Goal: Information Seeking & Learning: Find specific page/section

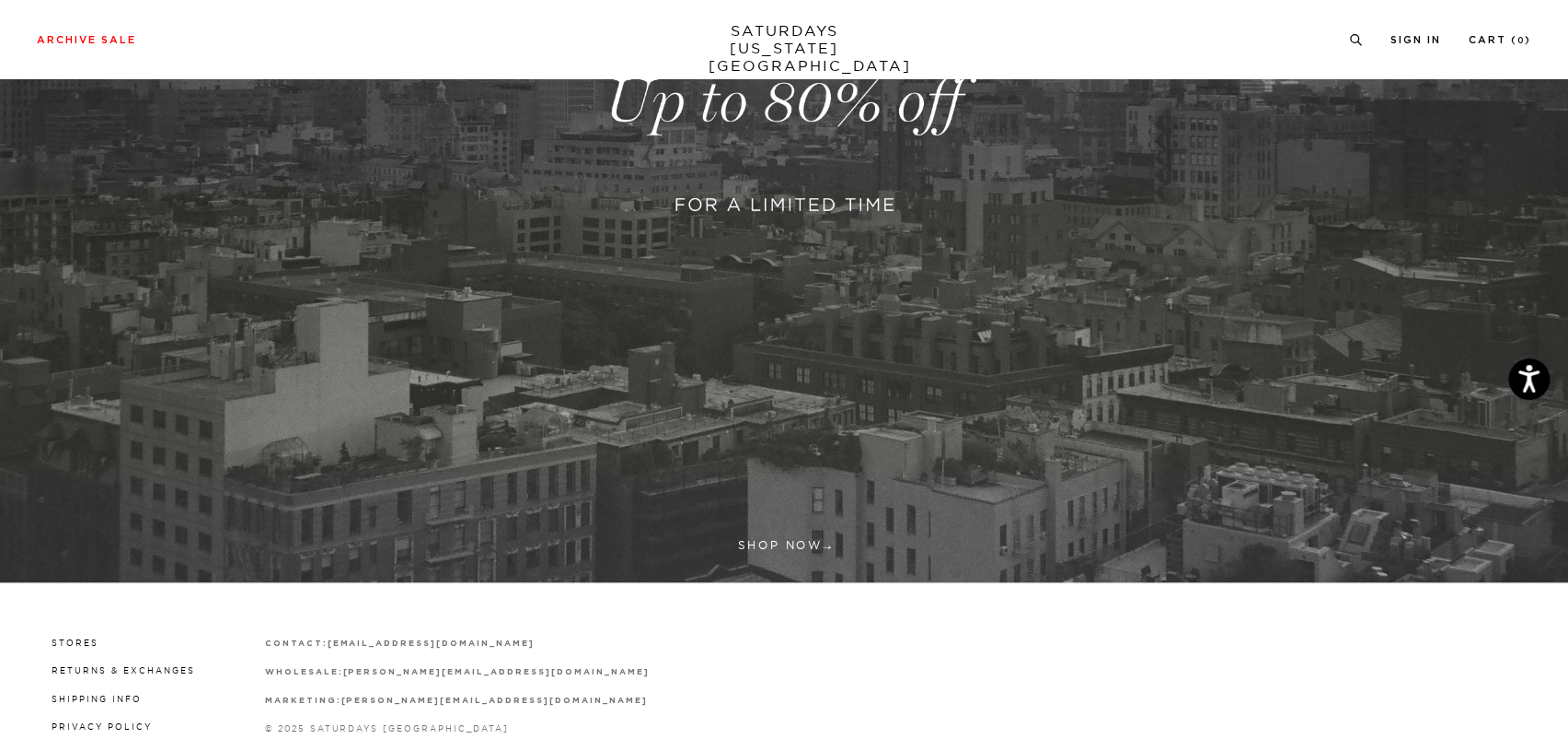
scroll to position [577, 0]
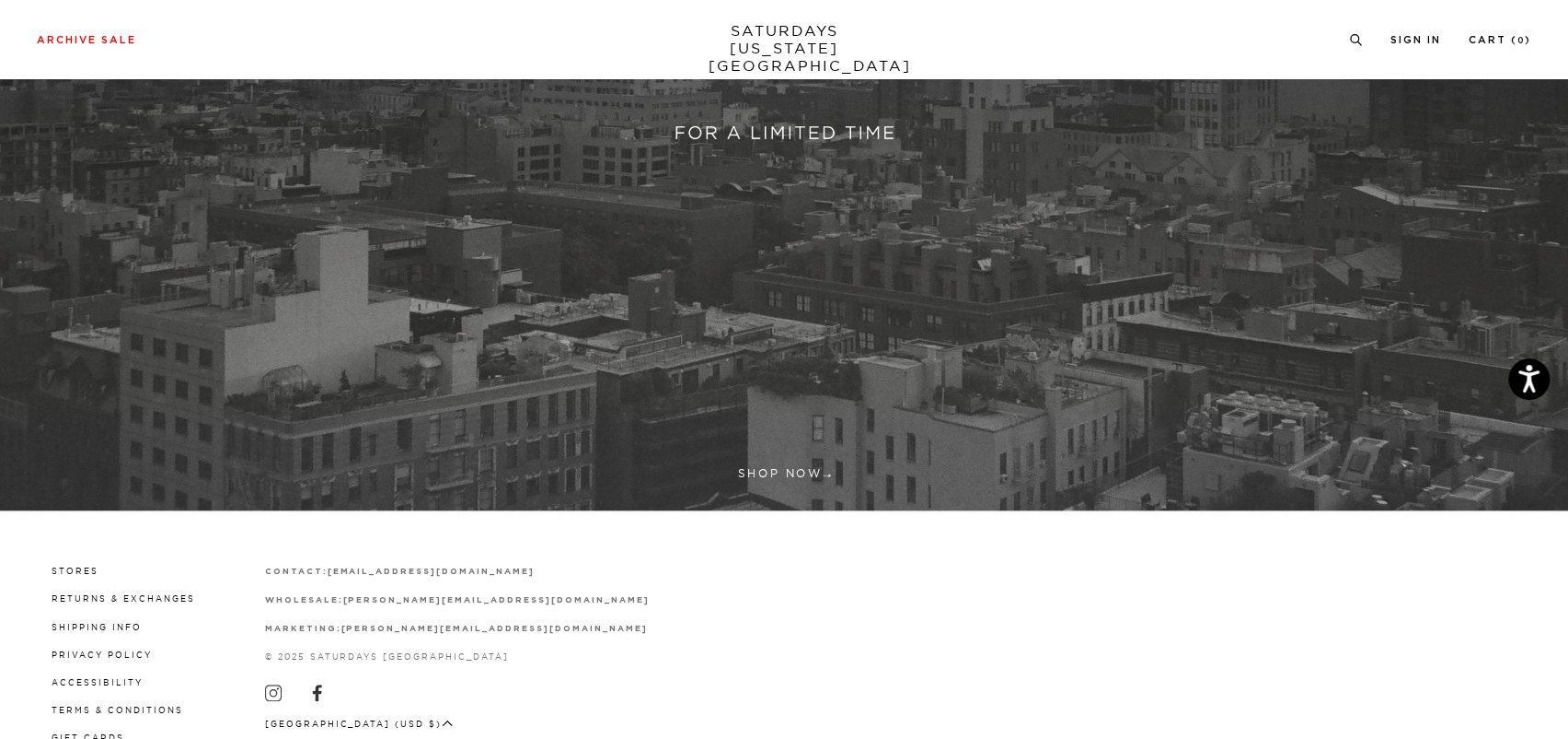
click at [796, 469] on link at bounding box center [784, 30] width 1568 height 960
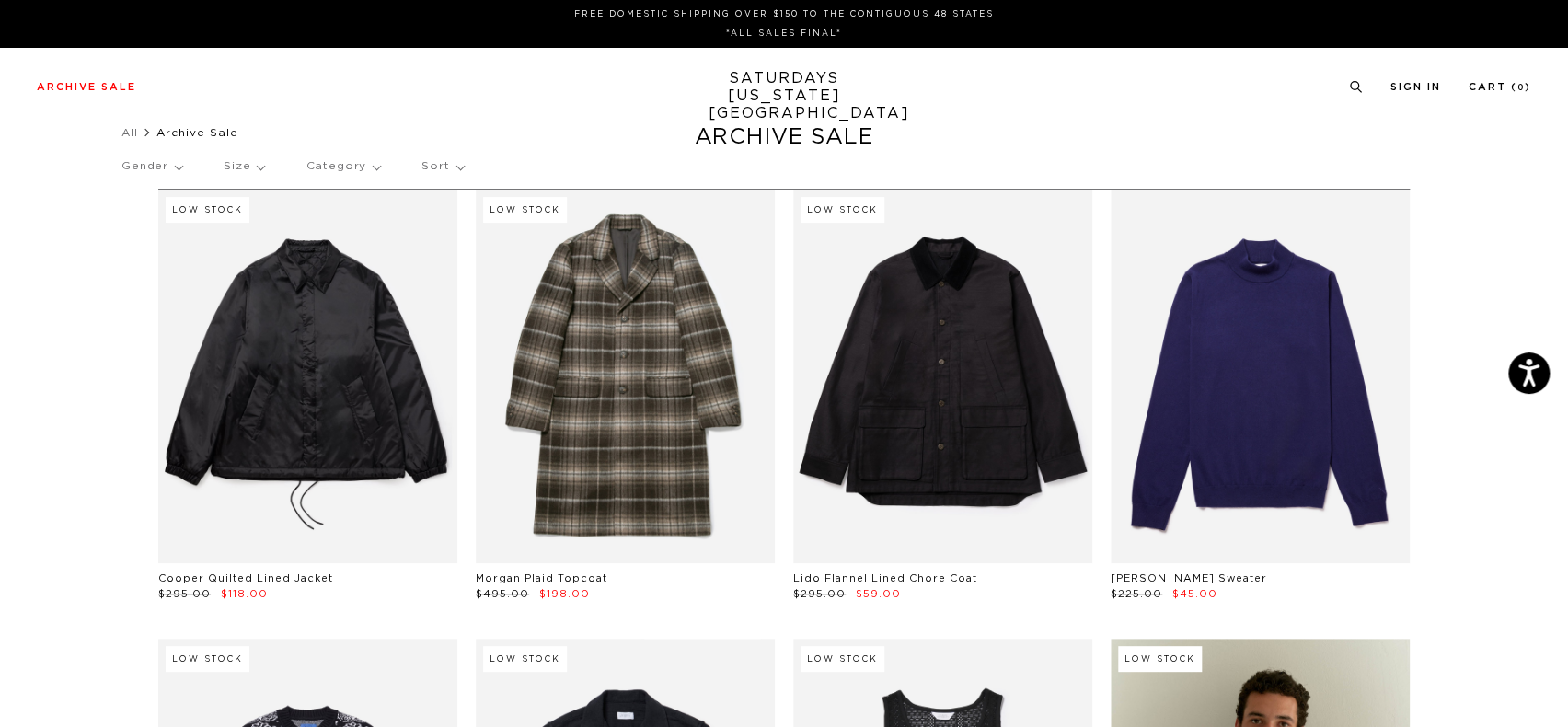
drag, startPoint x: 116, startPoint y: 327, endPoint x: 127, endPoint y: 322, distance: 12.1
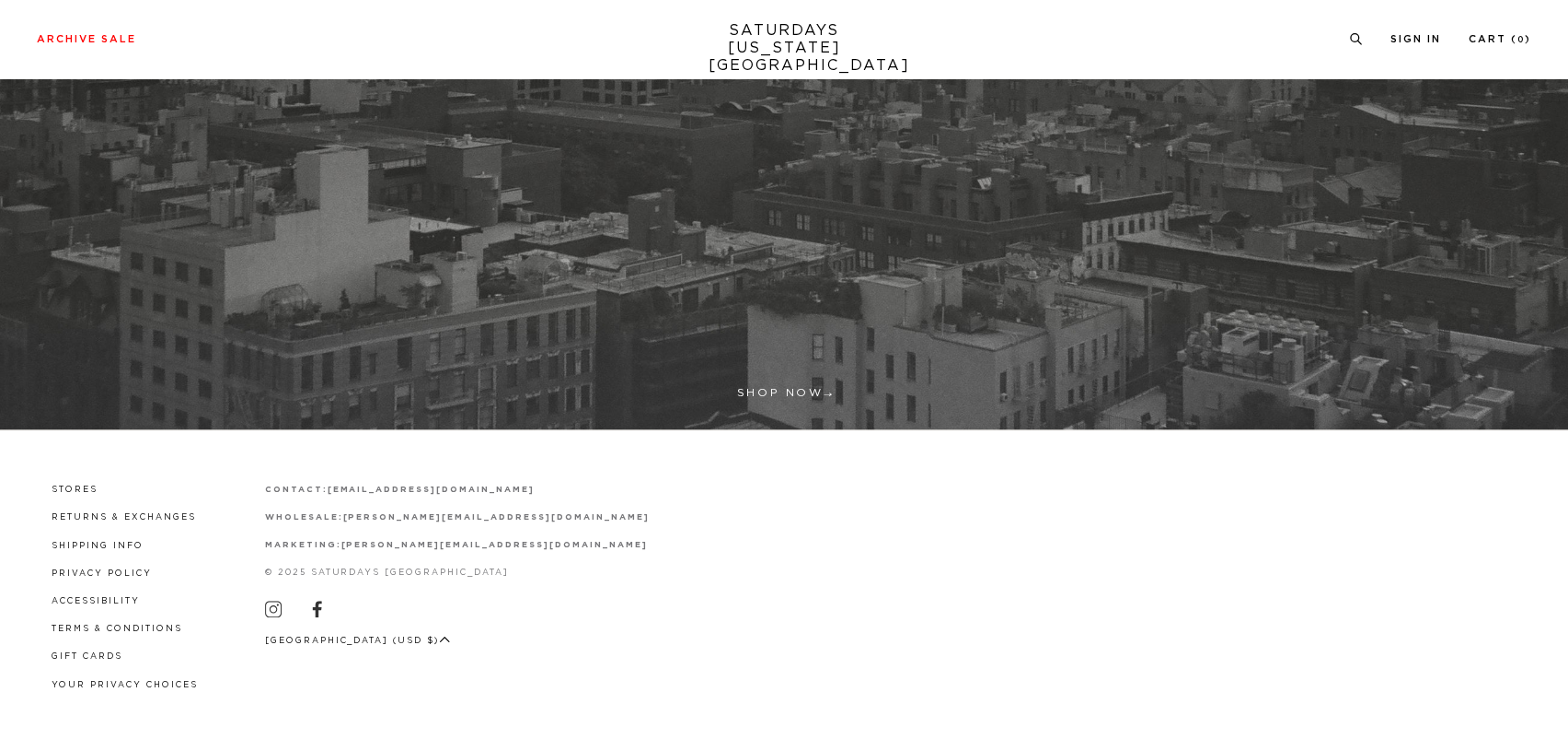
scroll to position [659, 0]
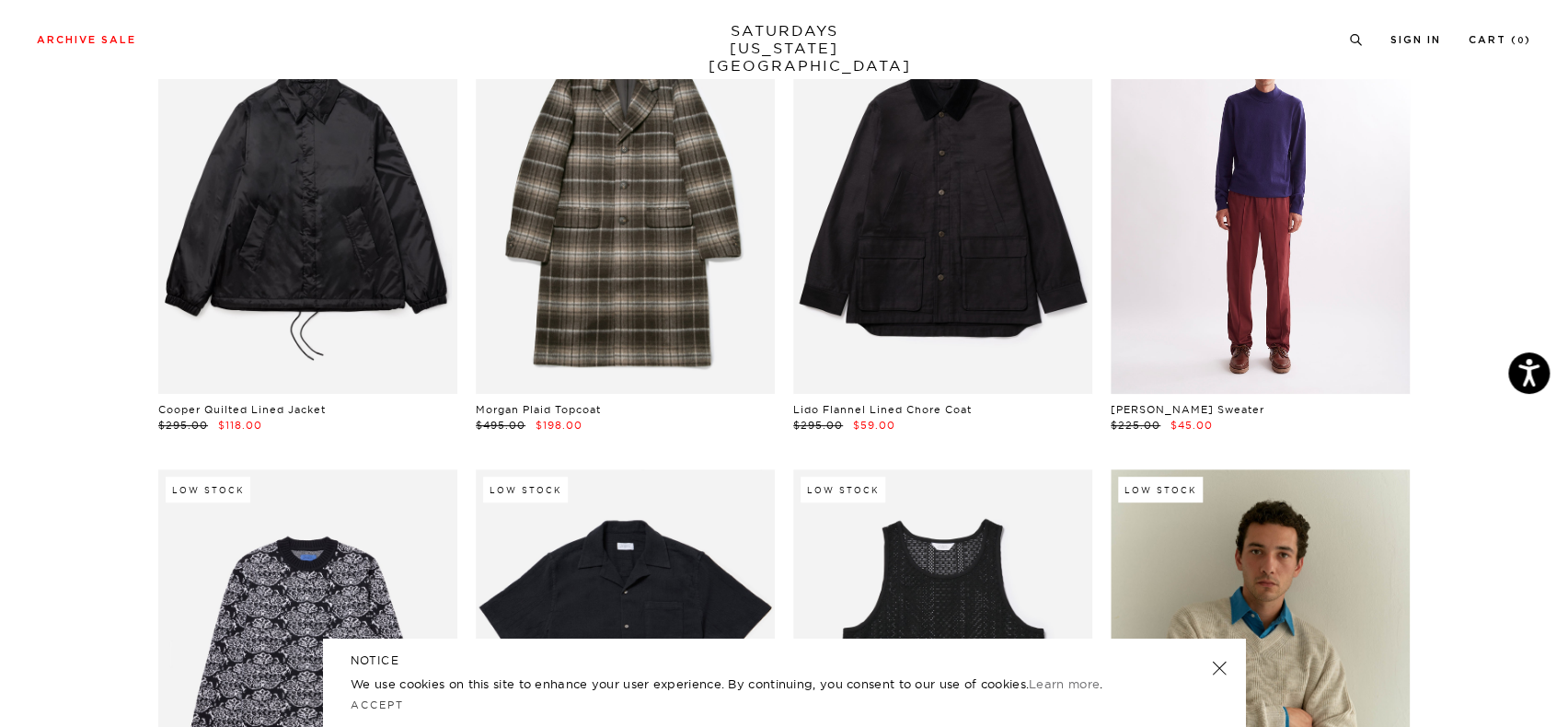
scroll to position [184, 0]
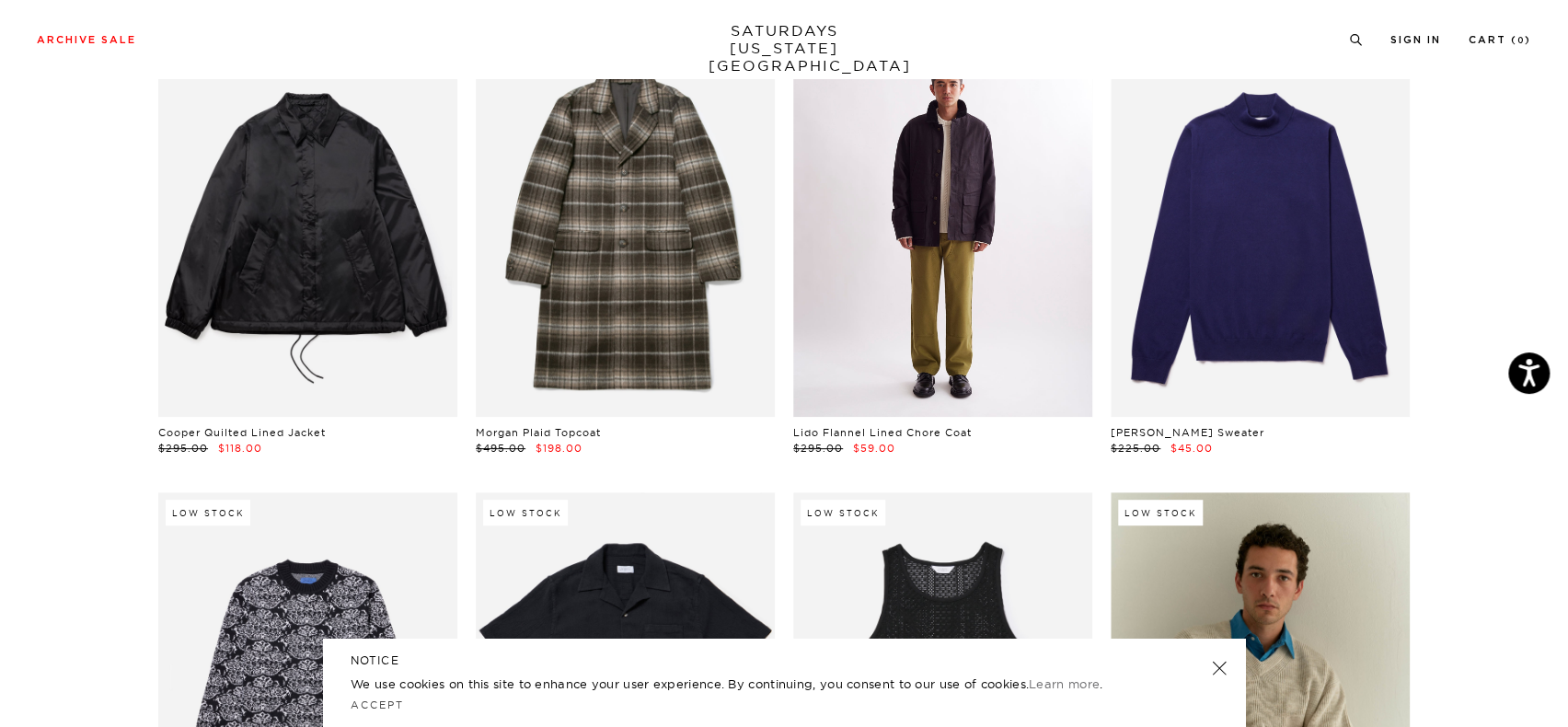
click at [993, 272] on link at bounding box center [942, 230] width 299 height 374
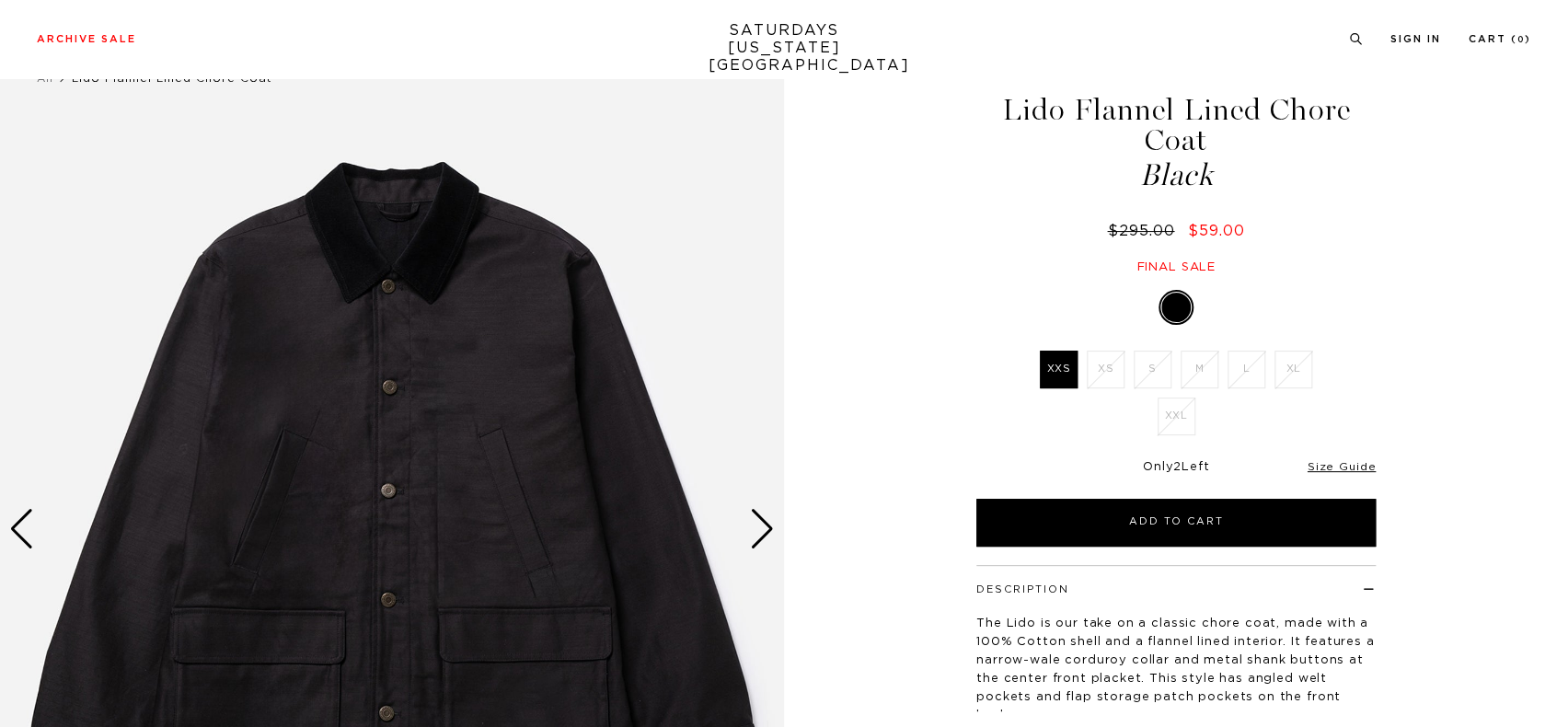
scroll to position [92, 0]
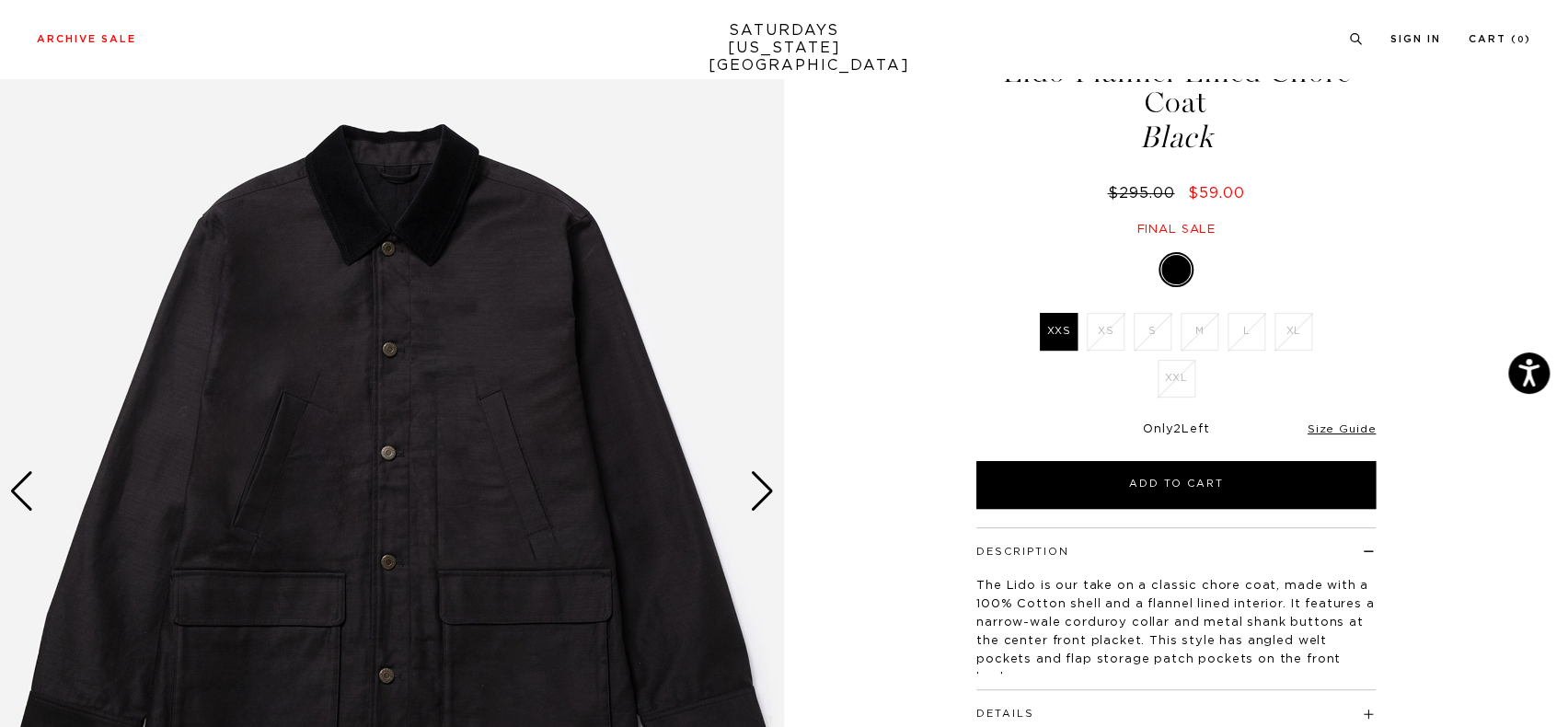
click at [758, 483] on div "Next slide" at bounding box center [762, 491] width 25 height 40
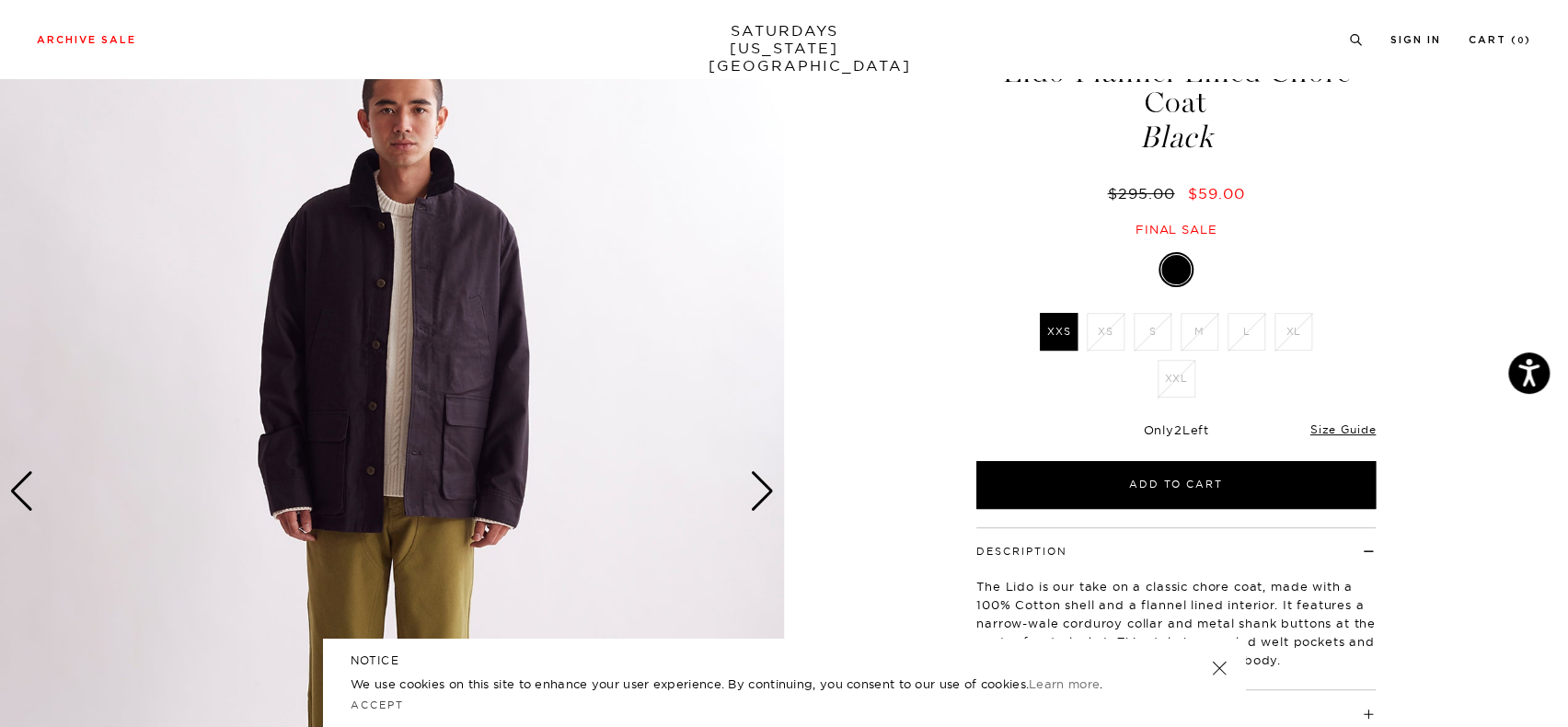
click at [751, 485] on div "Next slide" at bounding box center [762, 491] width 25 height 40
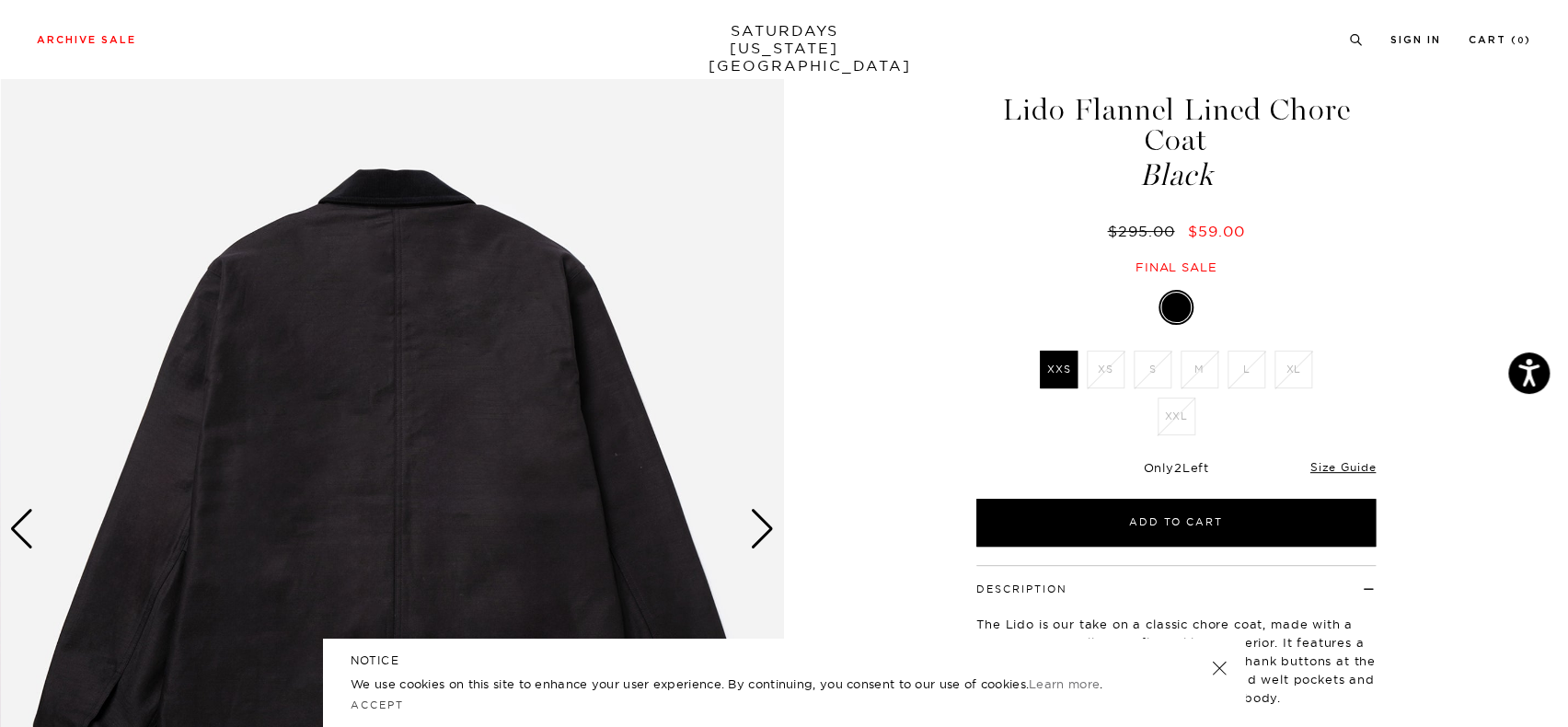
click at [753, 509] on div "Next slide" at bounding box center [762, 528] width 25 height 40
click at [755, 509] on div "Next slide" at bounding box center [762, 528] width 25 height 40
click at [761, 509] on div "Next slide" at bounding box center [762, 528] width 25 height 40
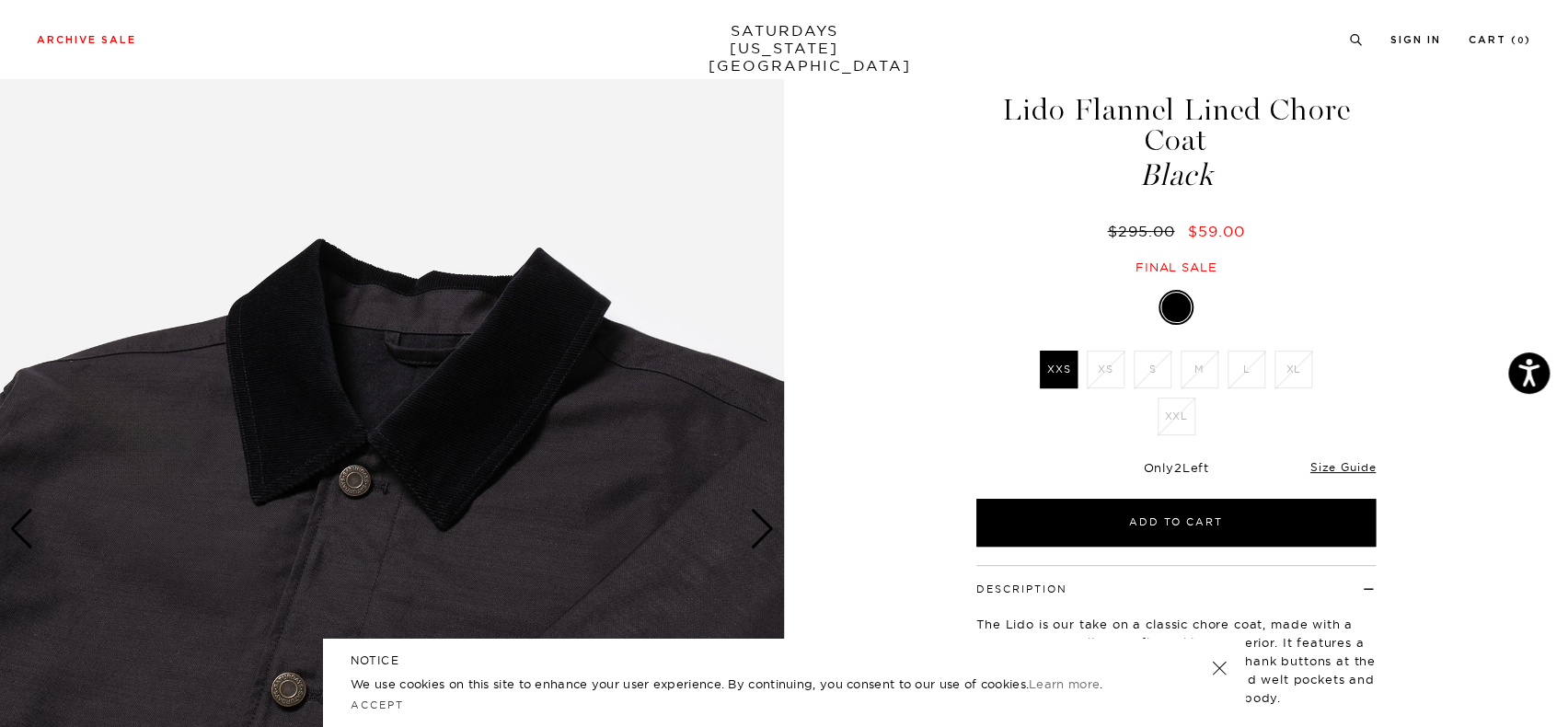
click at [766, 509] on div "Next slide" at bounding box center [762, 528] width 25 height 40
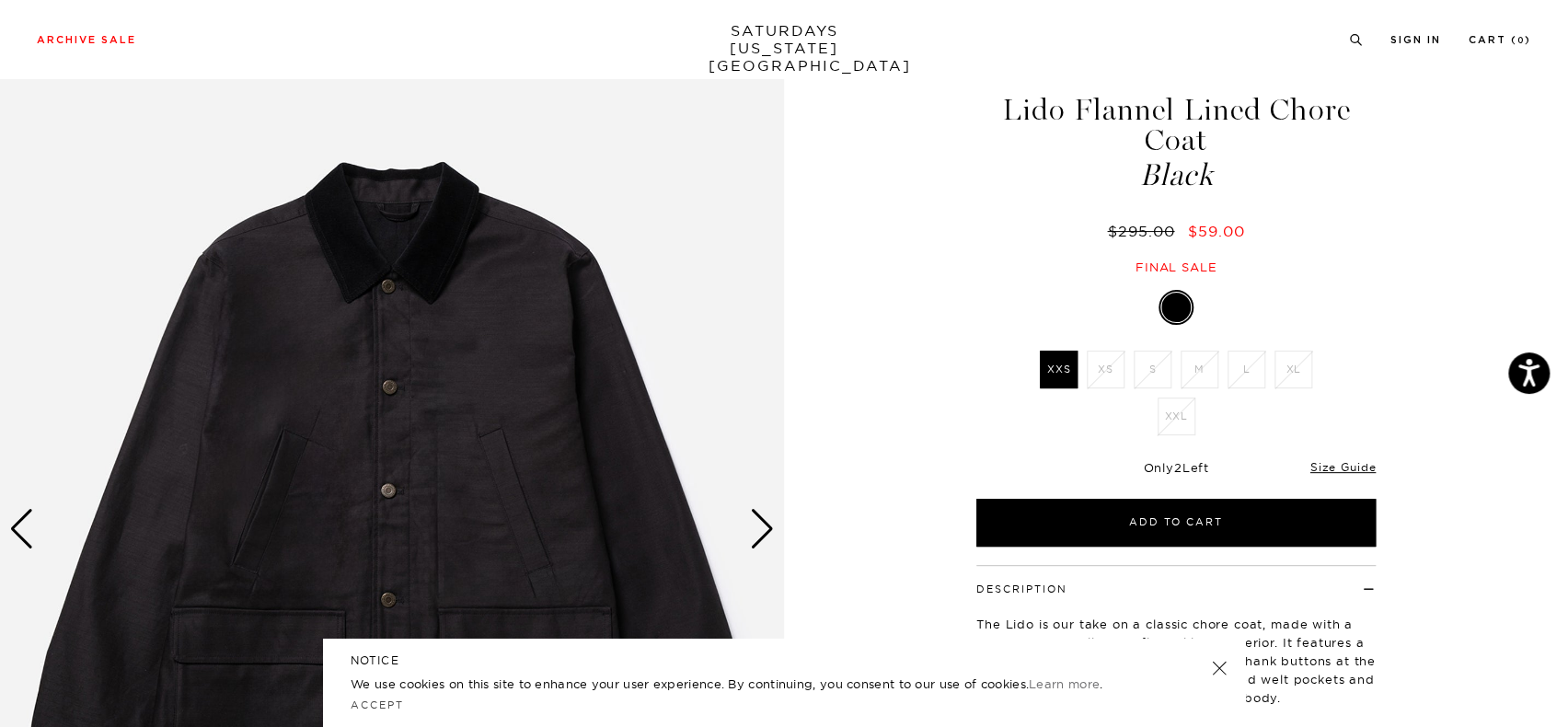
click at [766, 509] on div "Next slide" at bounding box center [762, 528] width 25 height 40
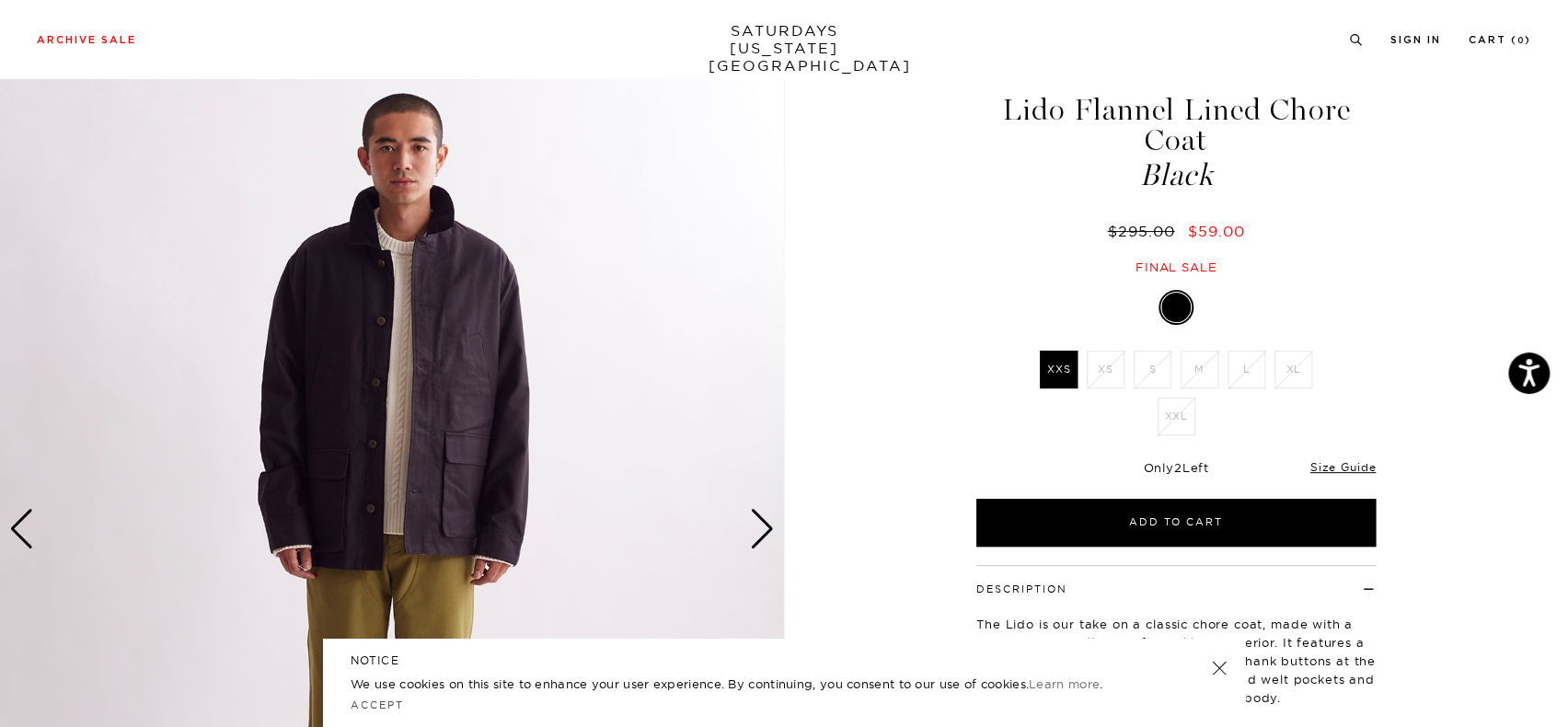
click at [766, 509] on div "Next slide" at bounding box center [762, 528] width 25 height 40
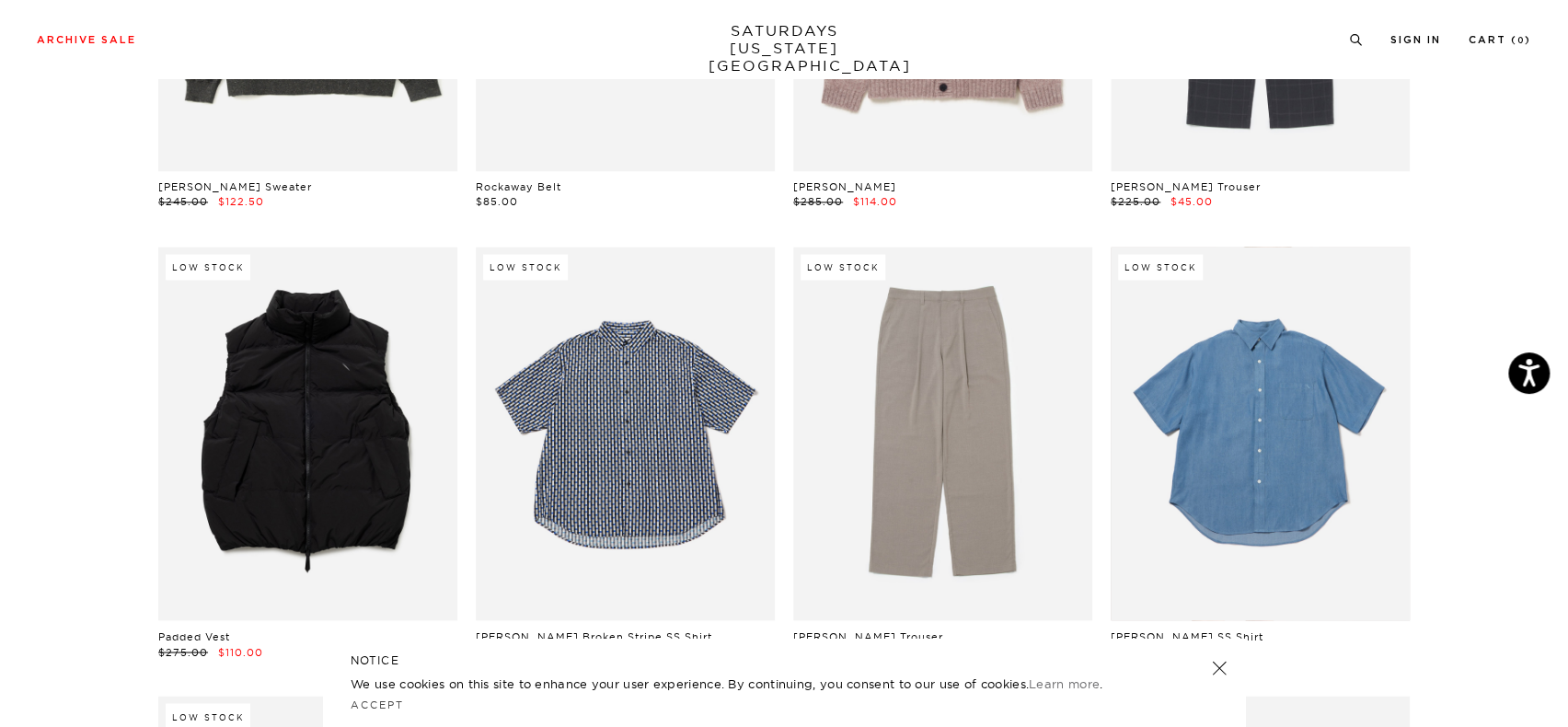
scroll to position [1380, 0]
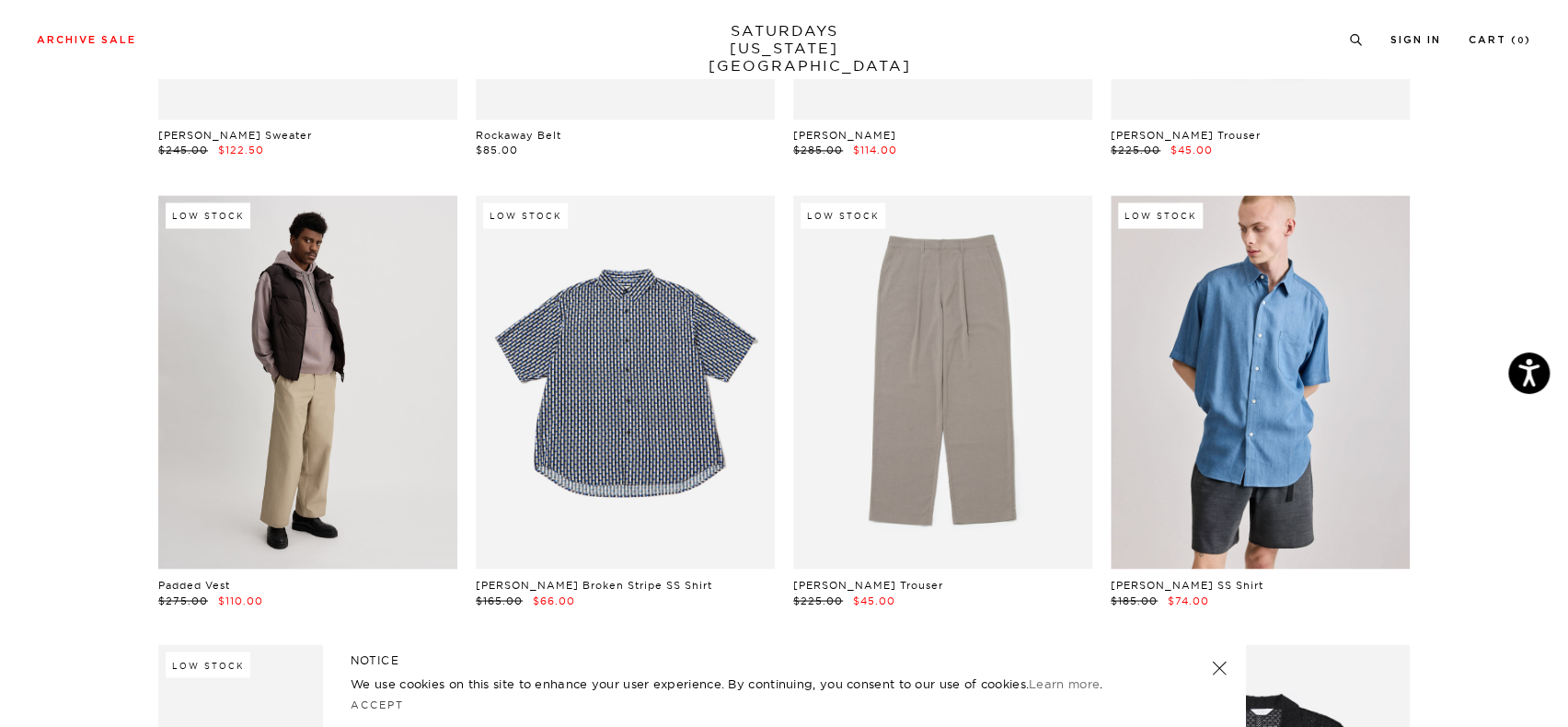
click at [306, 388] on link at bounding box center [307, 381] width 299 height 374
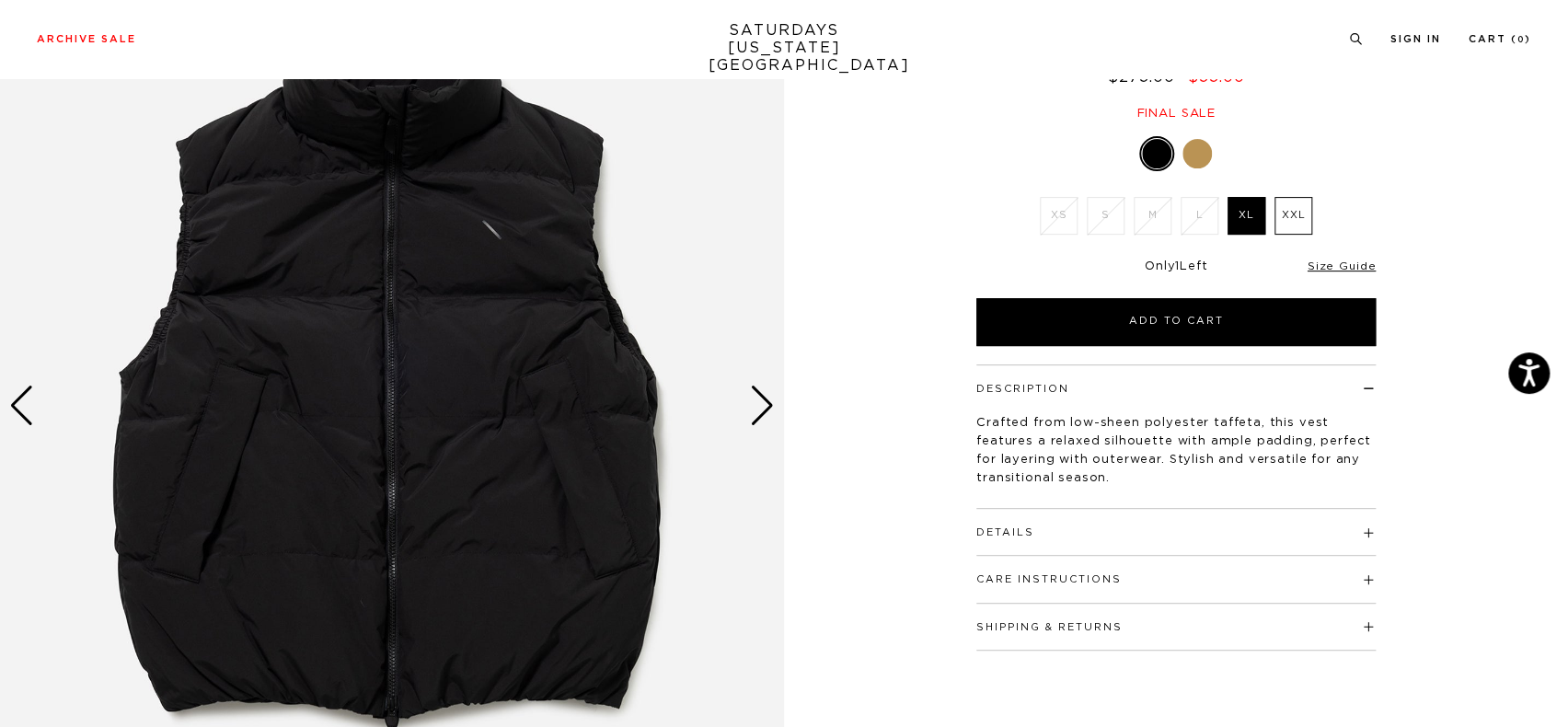
scroll to position [92, 0]
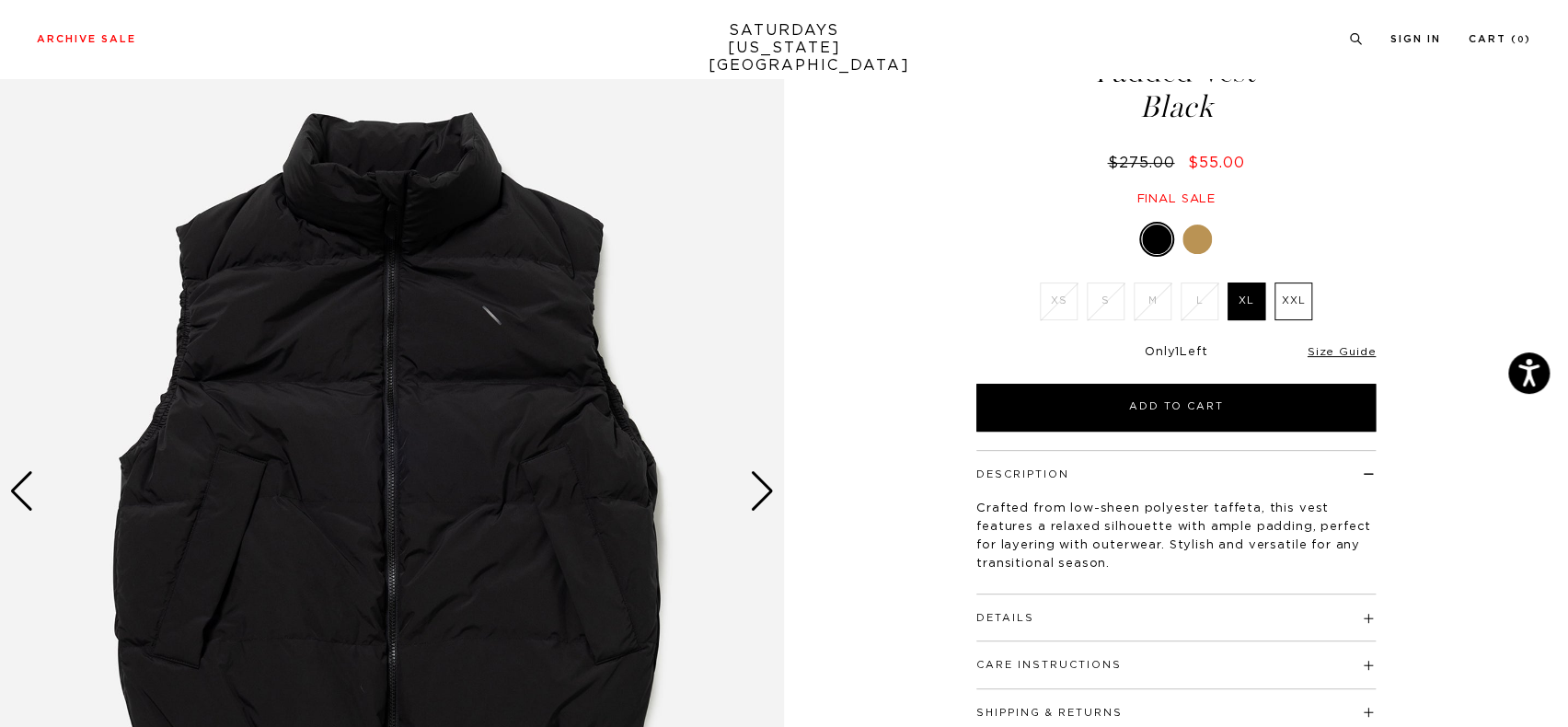
click at [765, 482] on div "Next slide" at bounding box center [762, 491] width 25 height 40
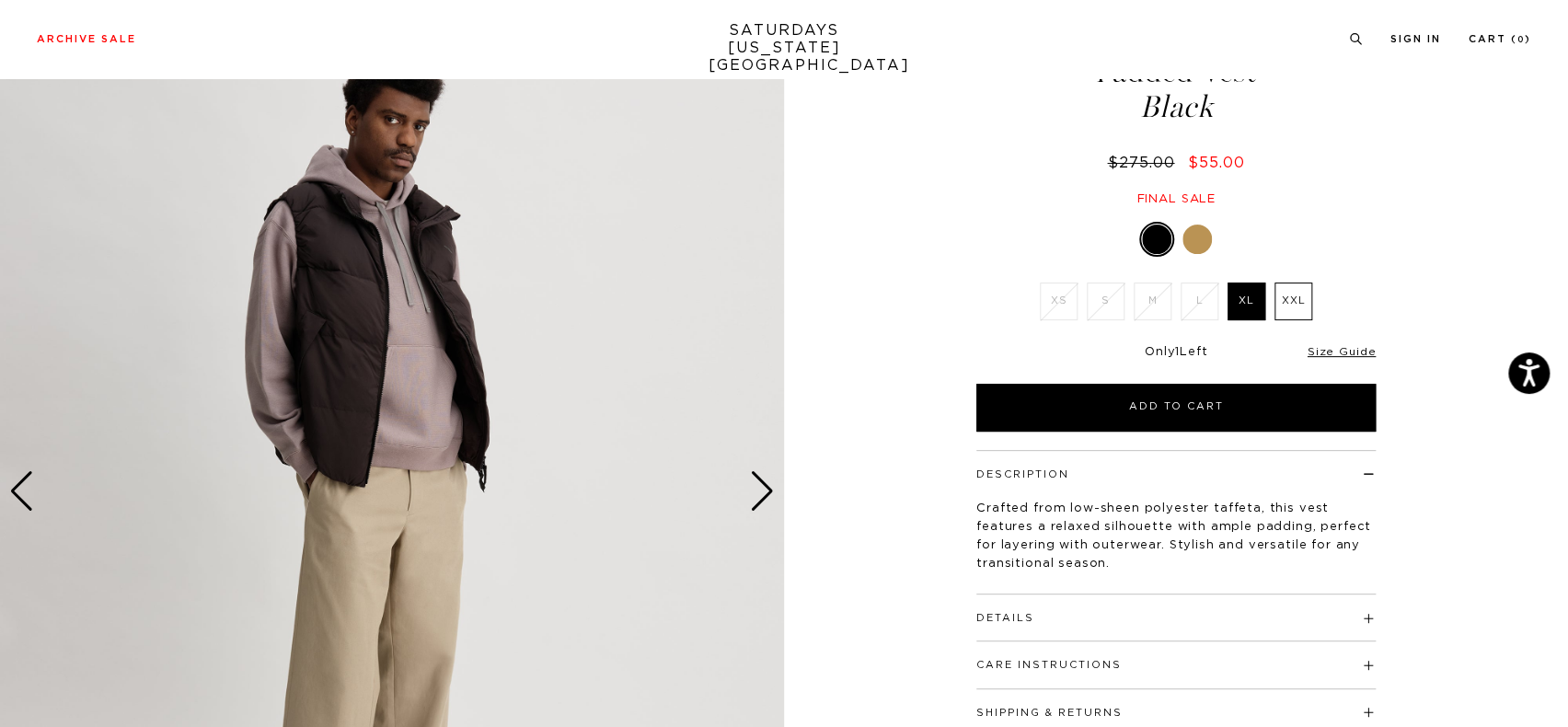
click at [756, 485] on div "Next slide" at bounding box center [762, 491] width 25 height 40
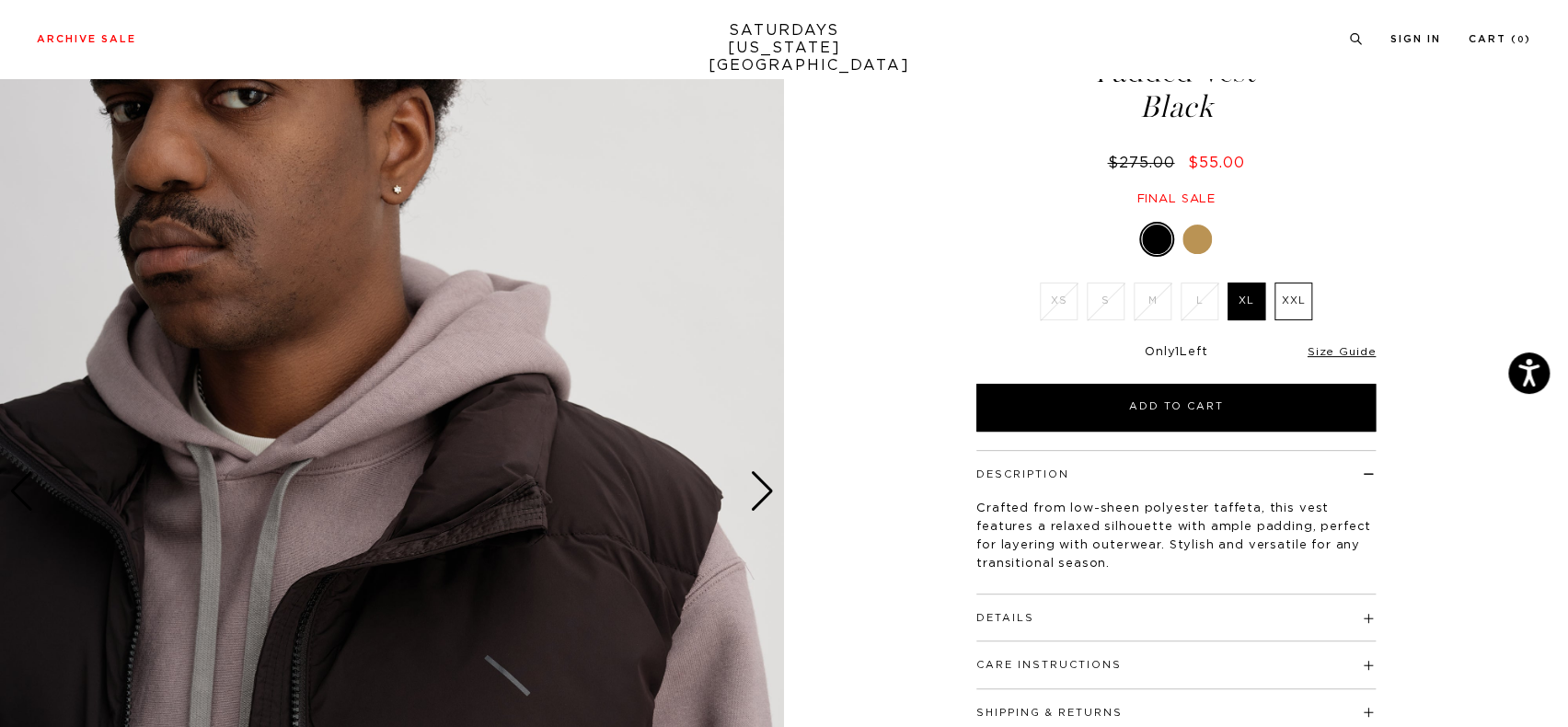
click at [756, 485] on div "Next slide" at bounding box center [762, 491] width 25 height 40
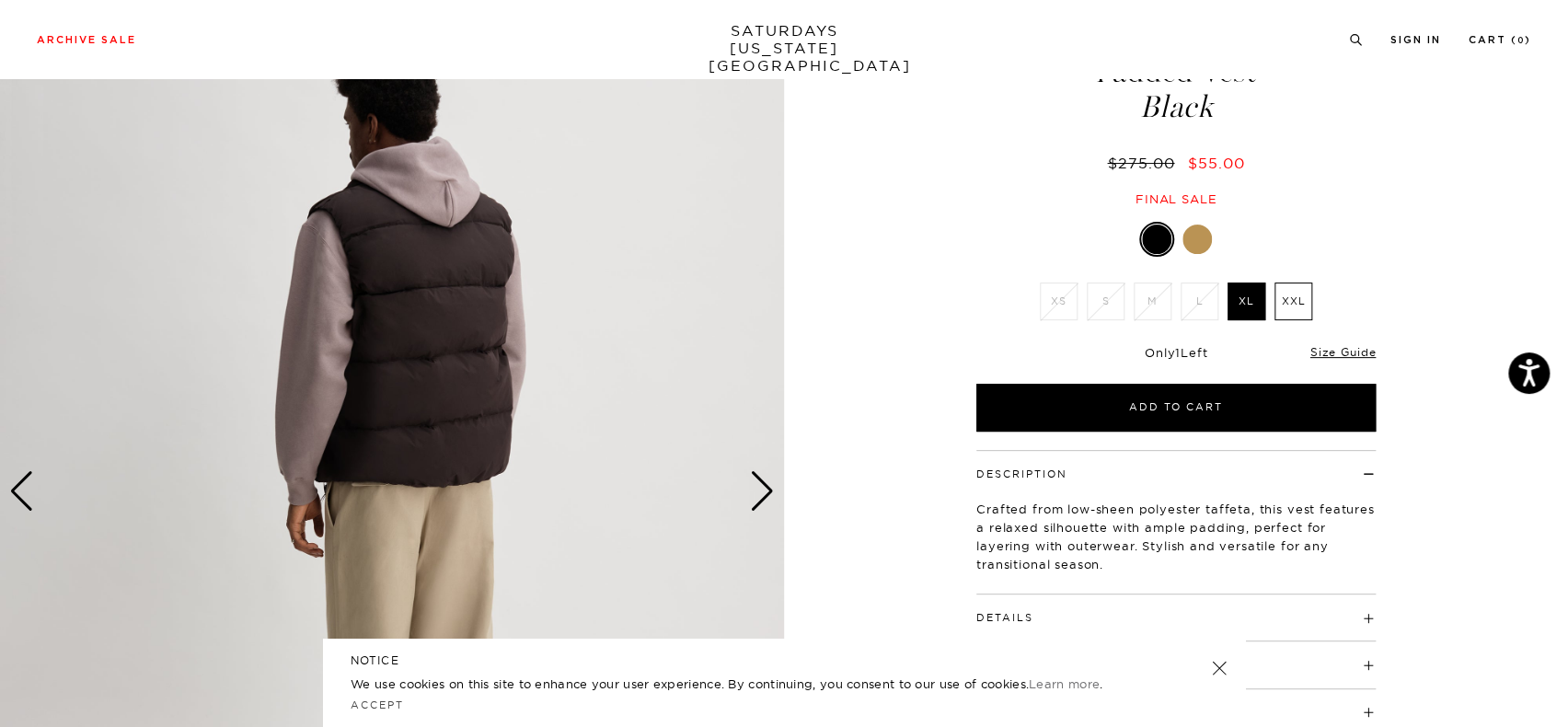
click at [756, 485] on div "Next slide" at bounding box center [762, 491] width 25 height 40
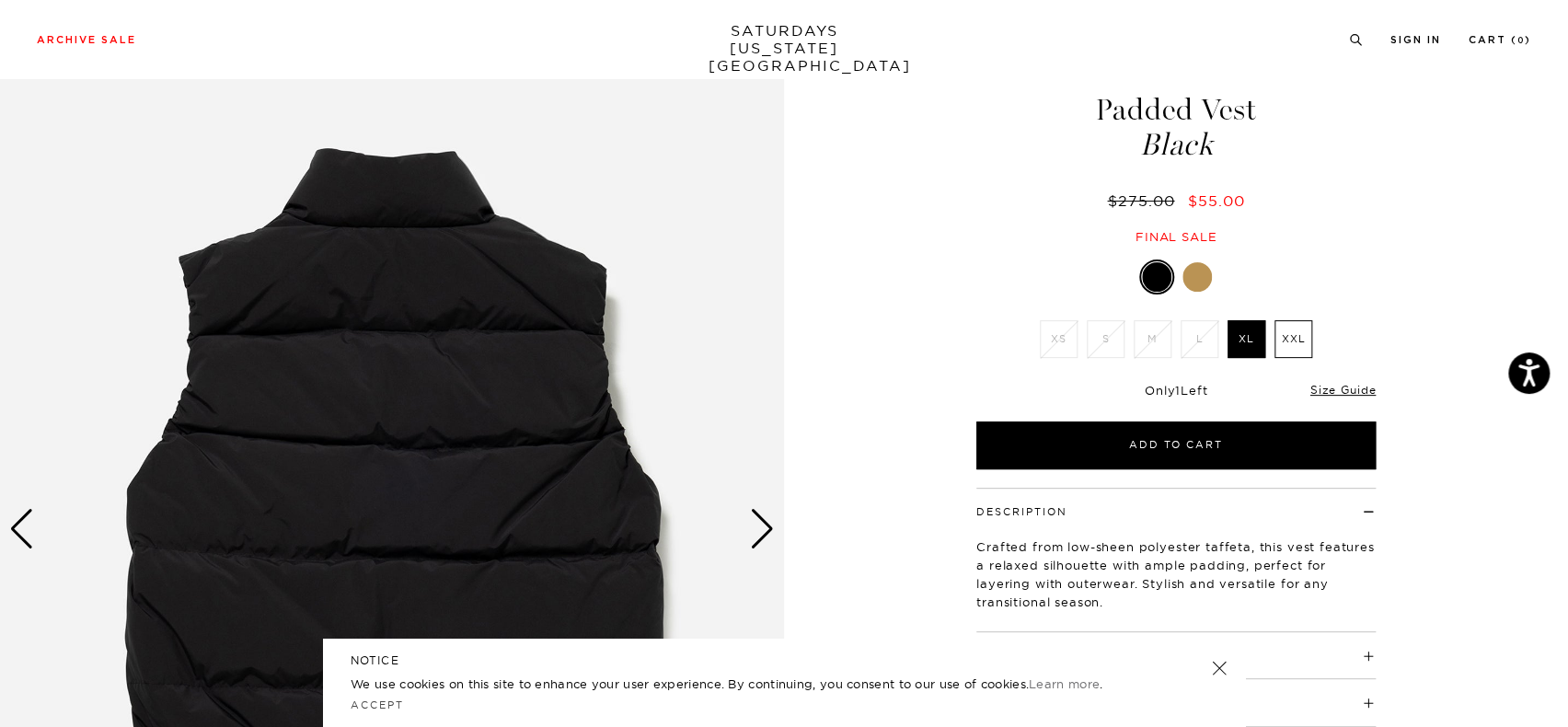
click at [769, 509] on div "Next slide" at bounding box center [762, 528] width 25 height 40
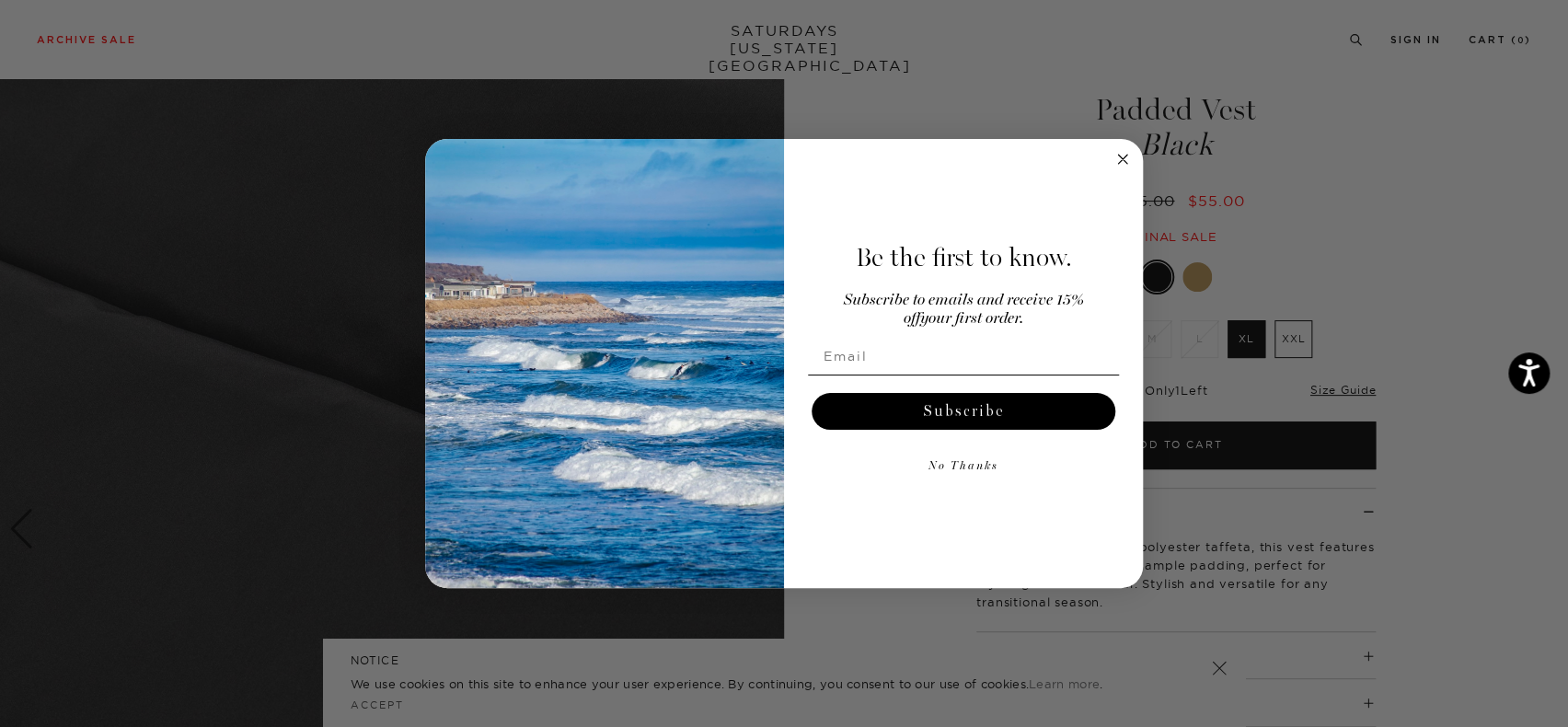
click at [1124, 162] on circle "Close dialog" at bounding box center [1123, 159] width 22 height 22
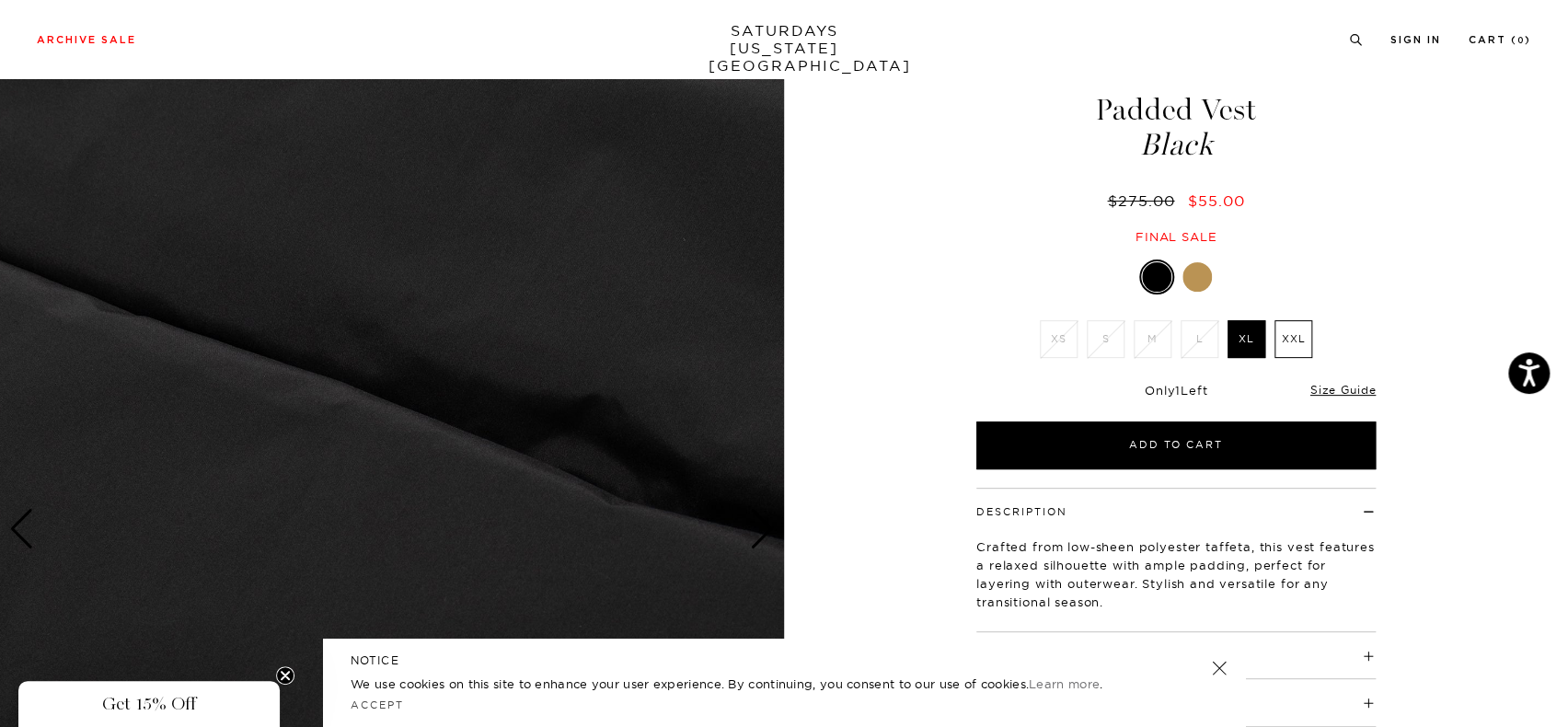
click at [846, 394] on div "6 / 6" at bounding box center [784, 528] width 1568 height 980
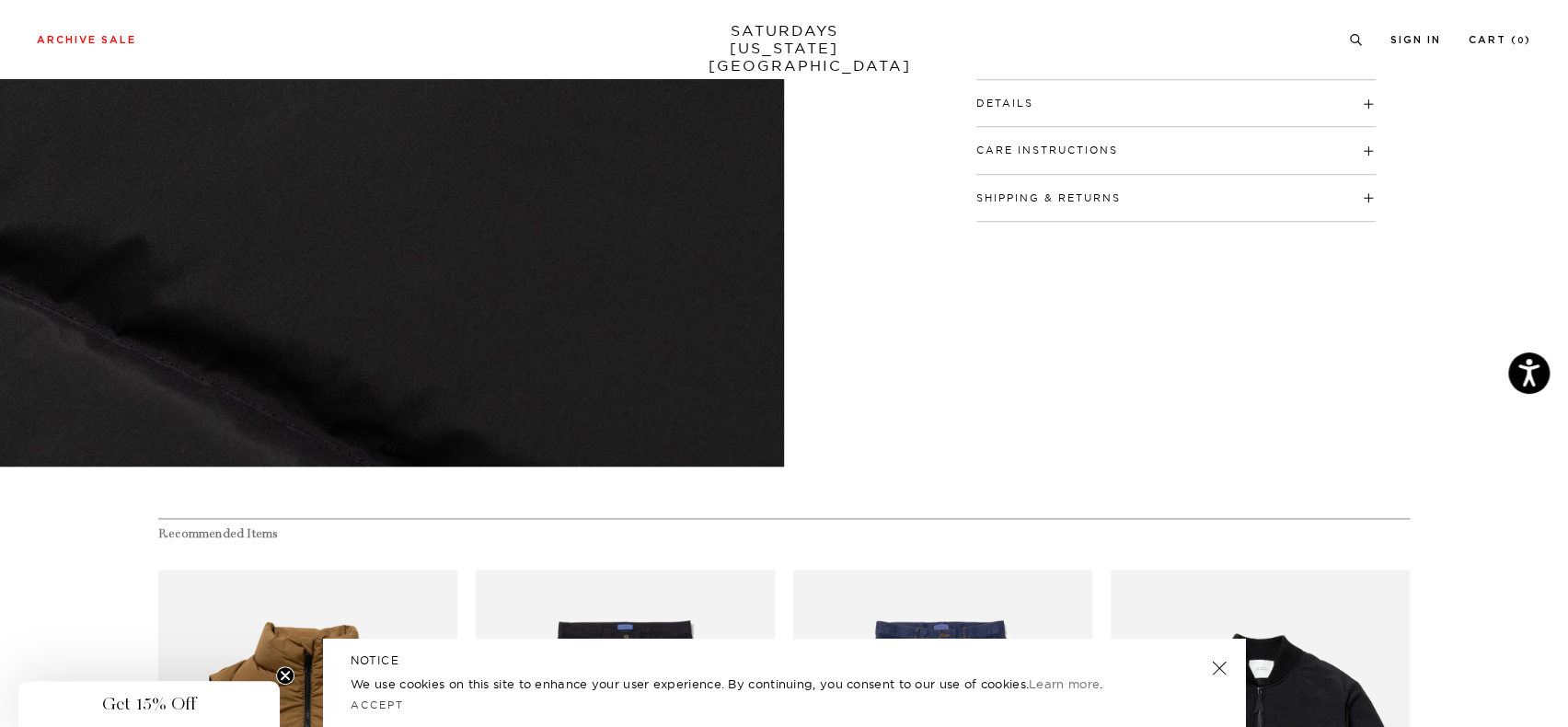
scroll to position [698, 0]
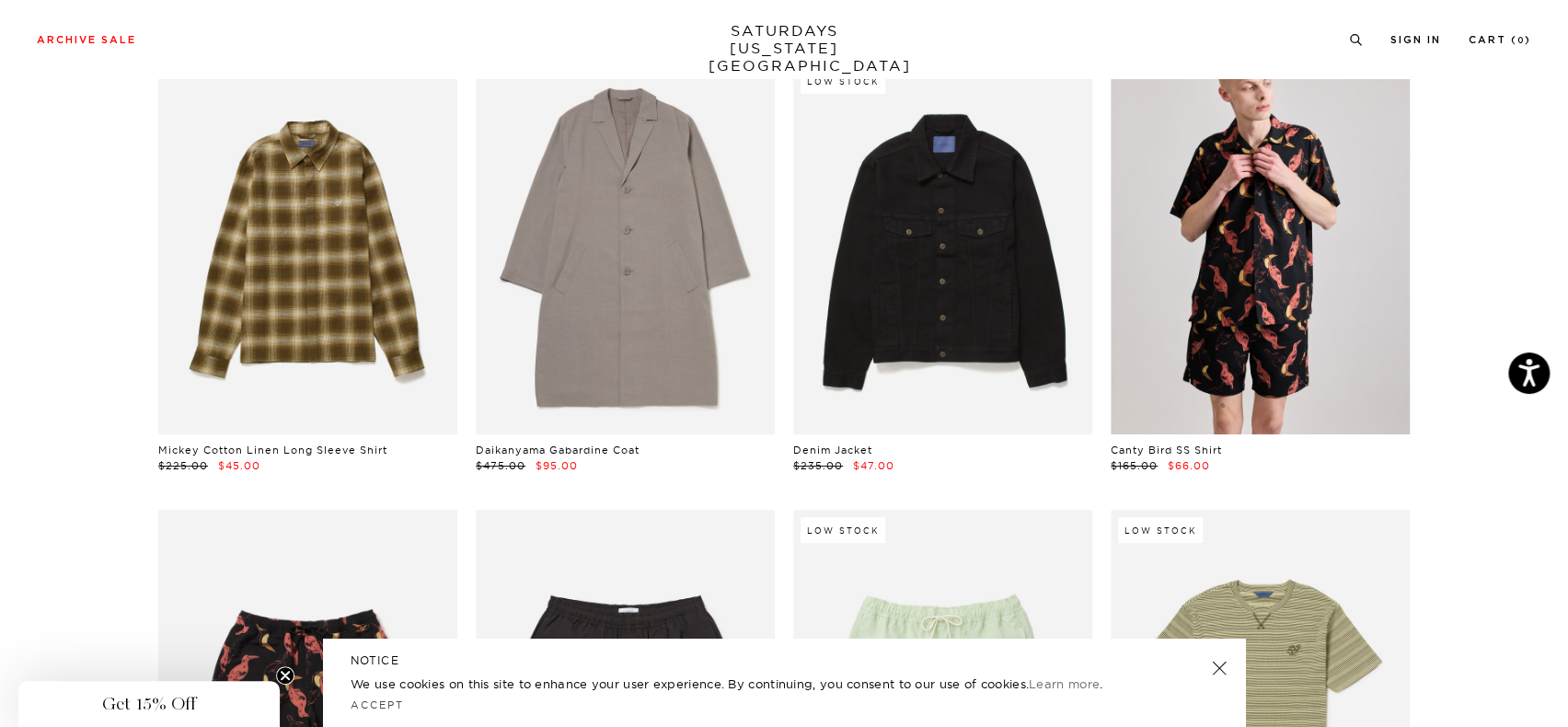
scroll to position [7359, 0]
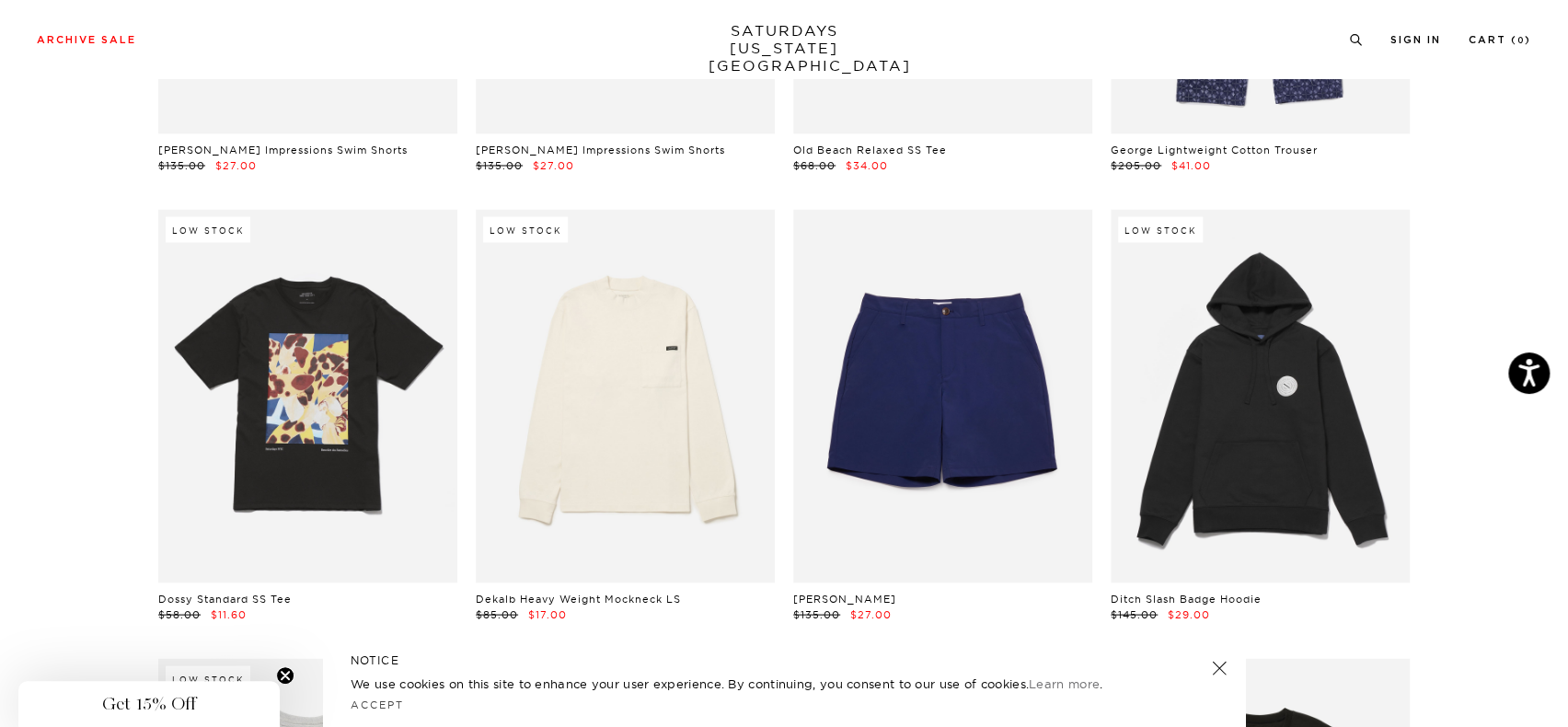
scroll to position [8924, 0]
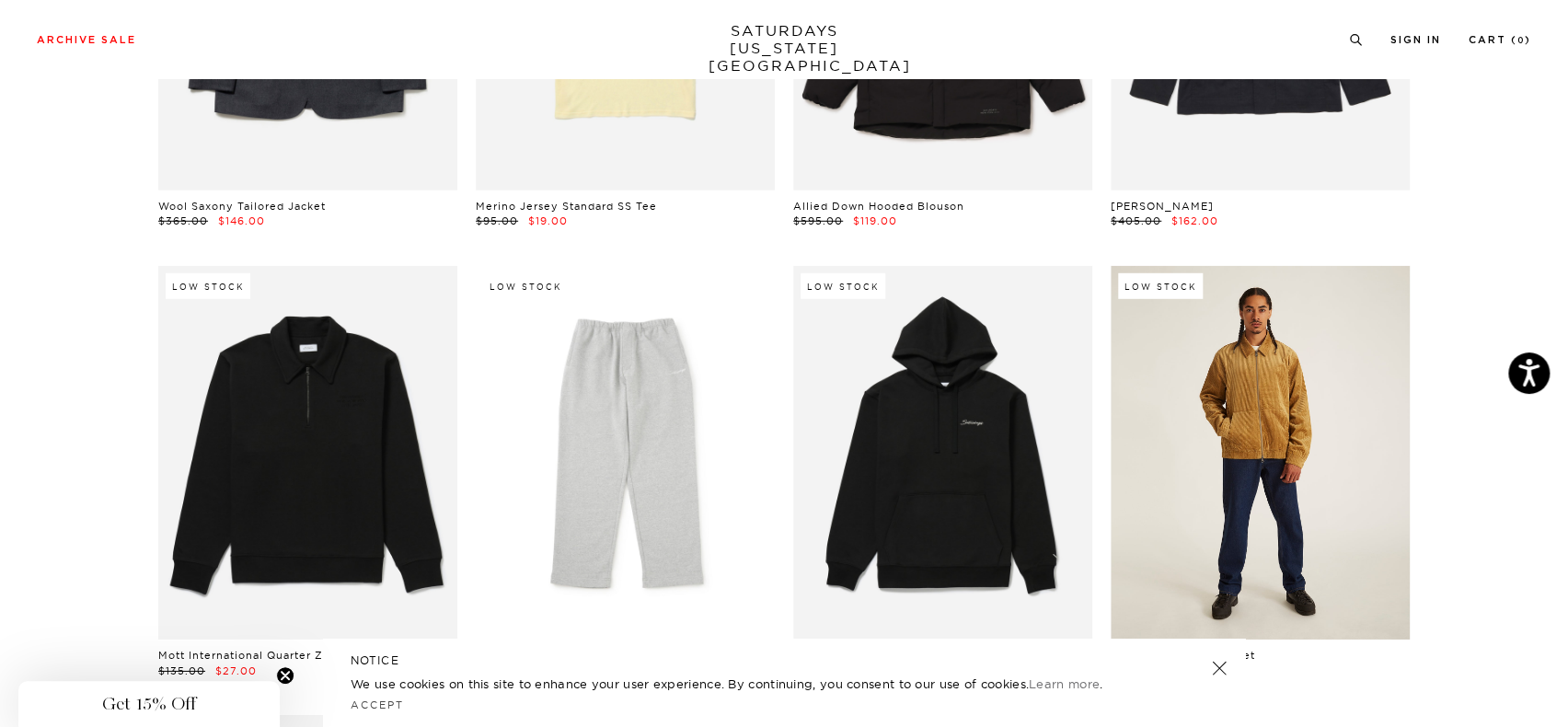
scroll to position [28383, 0]
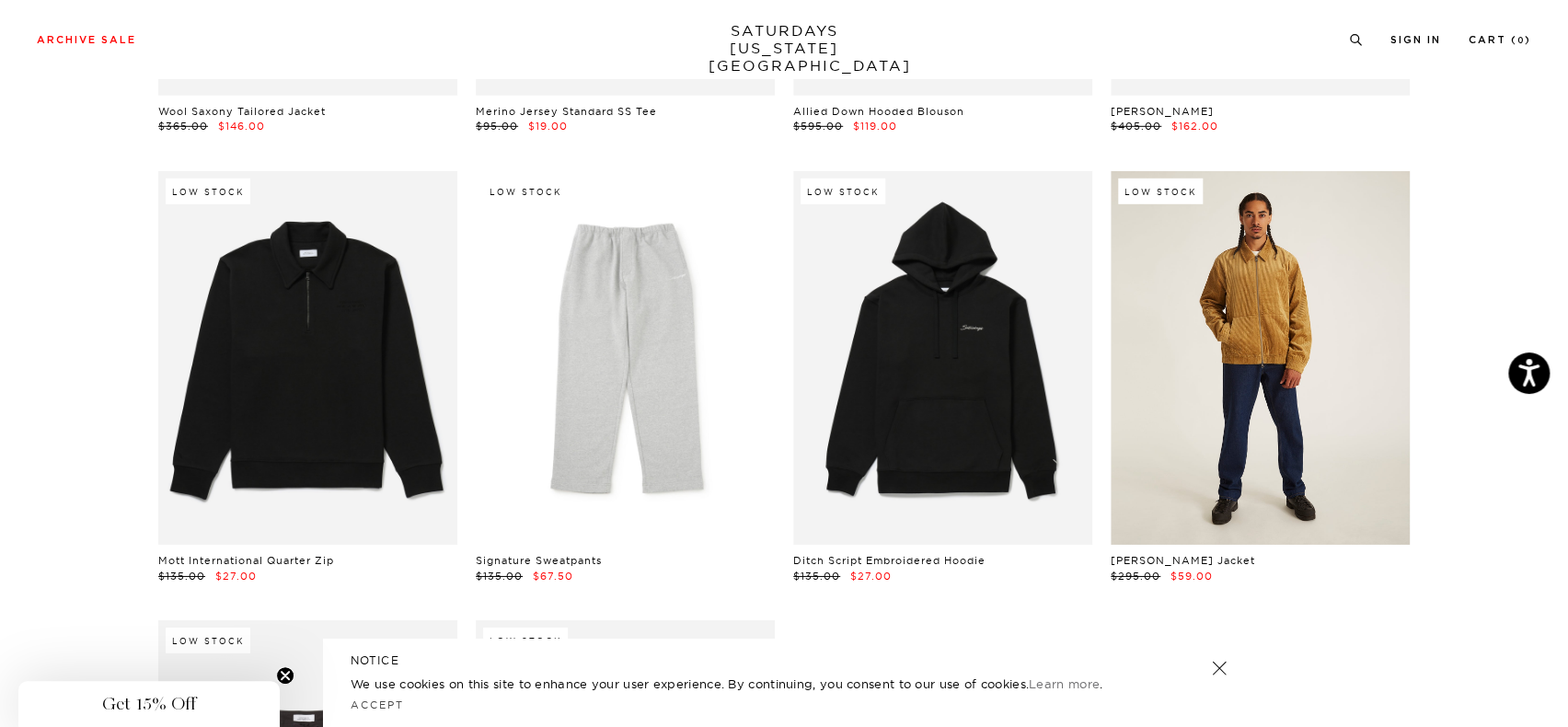
click at [1265, 279] on link at bounding box center [1260, 358] width 299 height 374
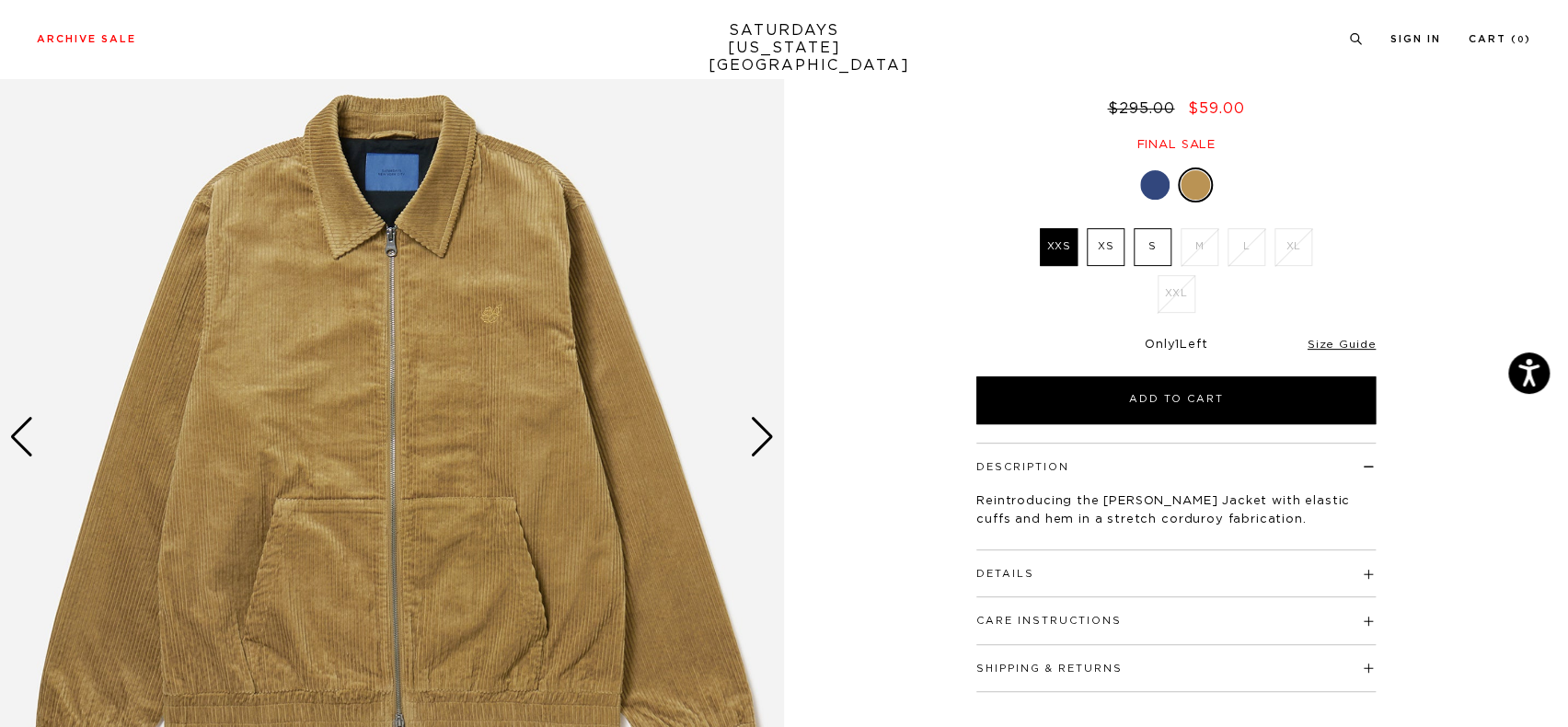
scroll to position [184, 0]
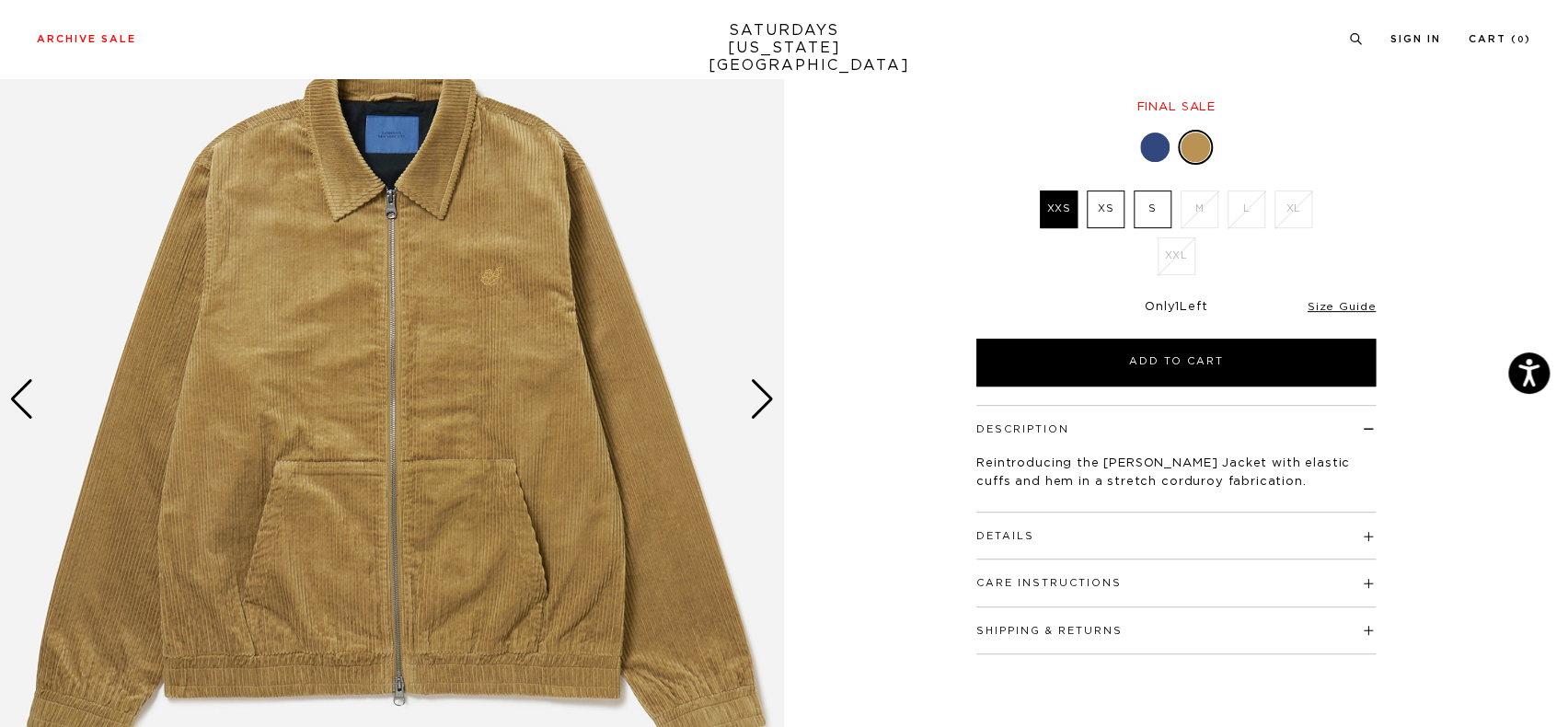
click at [757, 384] on div "Next slide" at bounding box center [762, 399] width 25 height 40
click at [762, 390] on div "Next slide" at bounding box center [762, 399] width 25 height 40
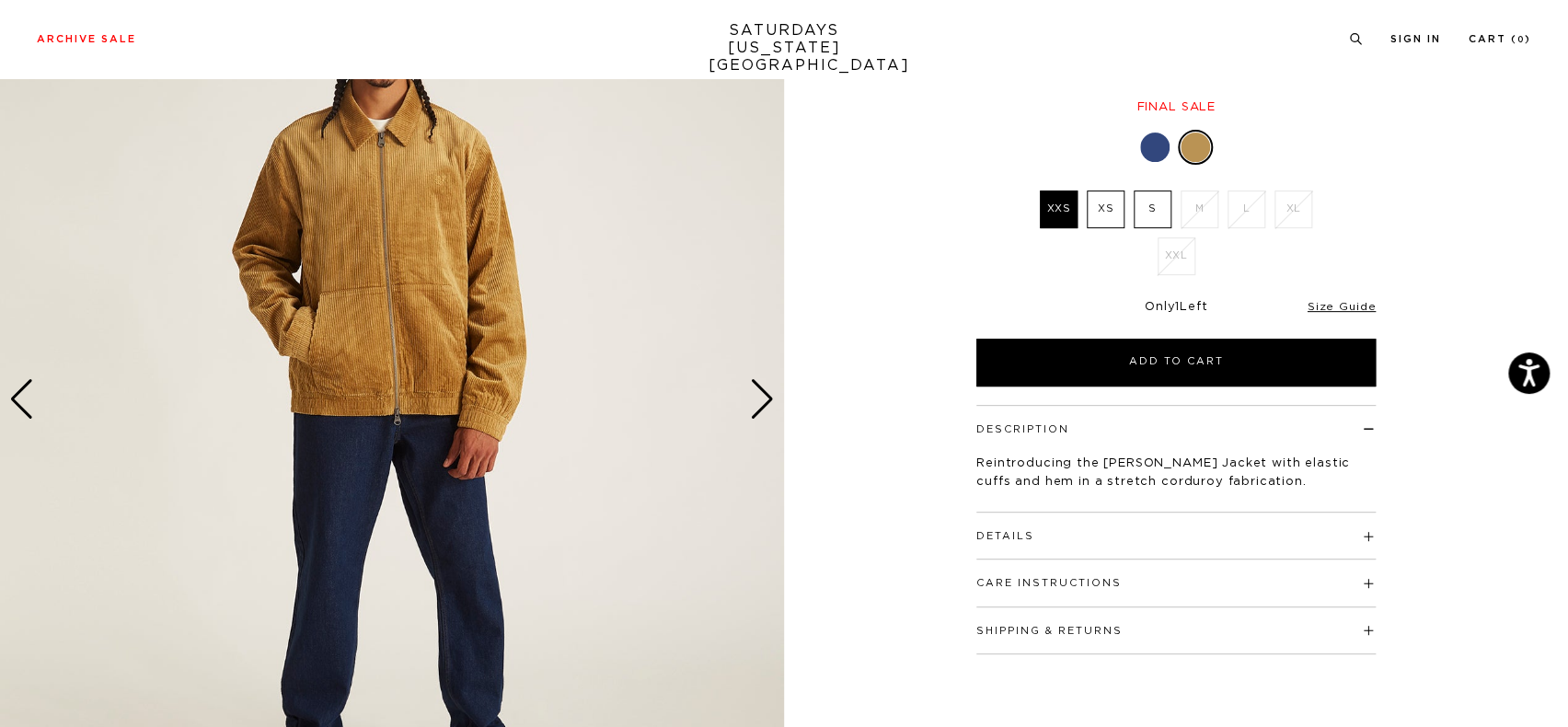
click at [762, 390] on div "Next slide" at bounding box center [762, 399] width 25 height 40
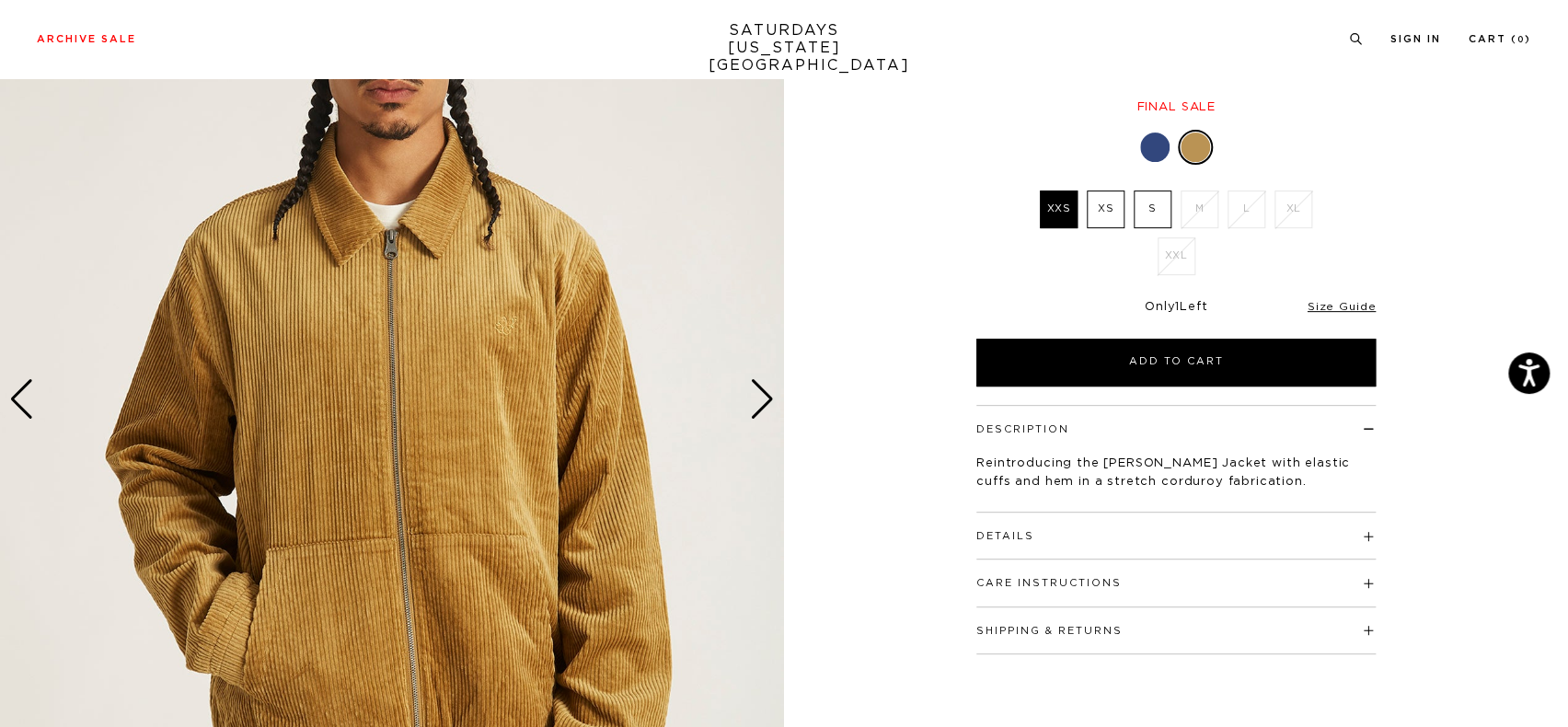
click at [761, 390] on div "Next slide" at bounding box center [762, 399] width 25 height 40
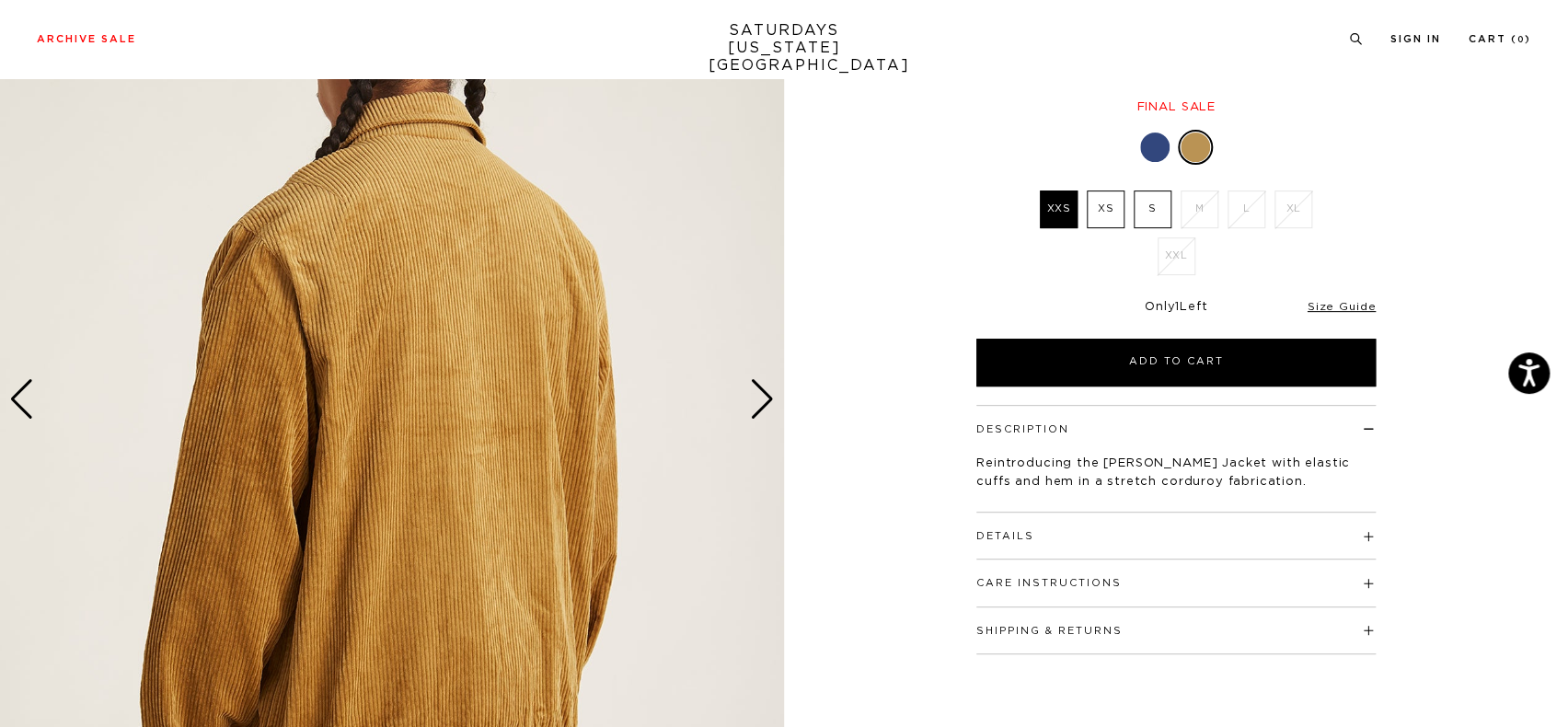
click at [758, 392] on div "Next slide" at bounding box center [762, 399] width 25 height 40
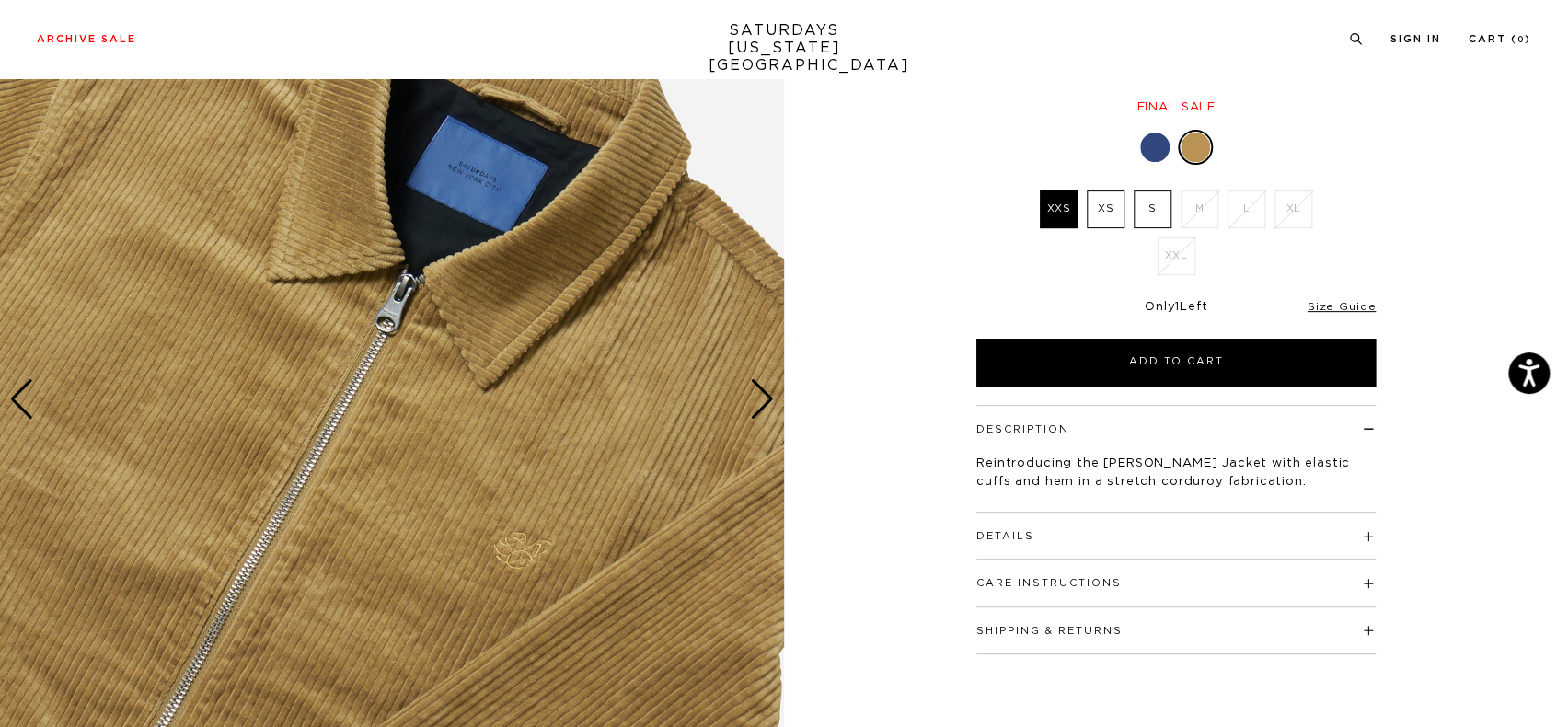
click at [758, 393] on div "Next slide" at bounding box center [762, 399] width 25 height 40
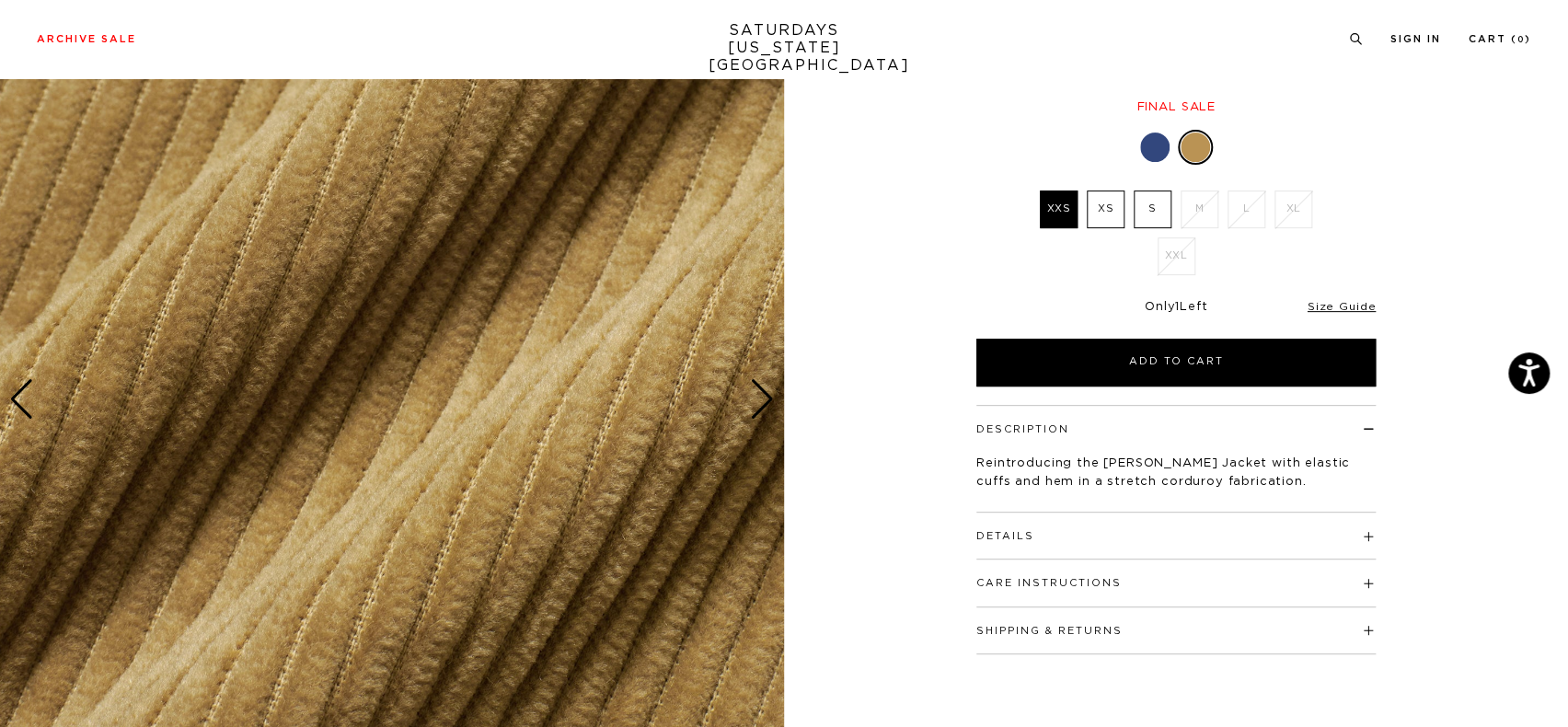
click at [757, 393] on div "Next slide" at bounding box center [762, 399] width 25 height 40
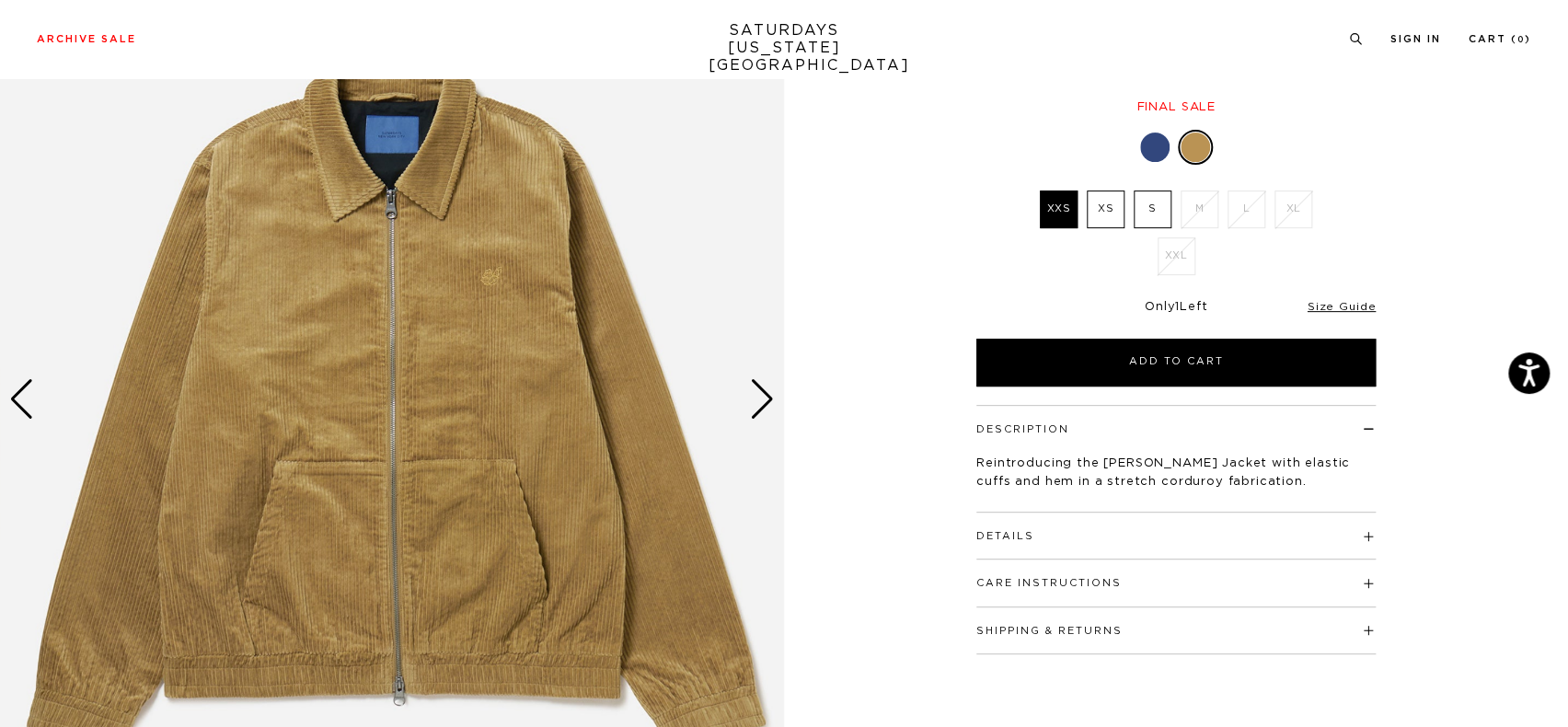
click at [757, 393] on div "Next slide" at bounding box center [762, 399] width 25 height 40
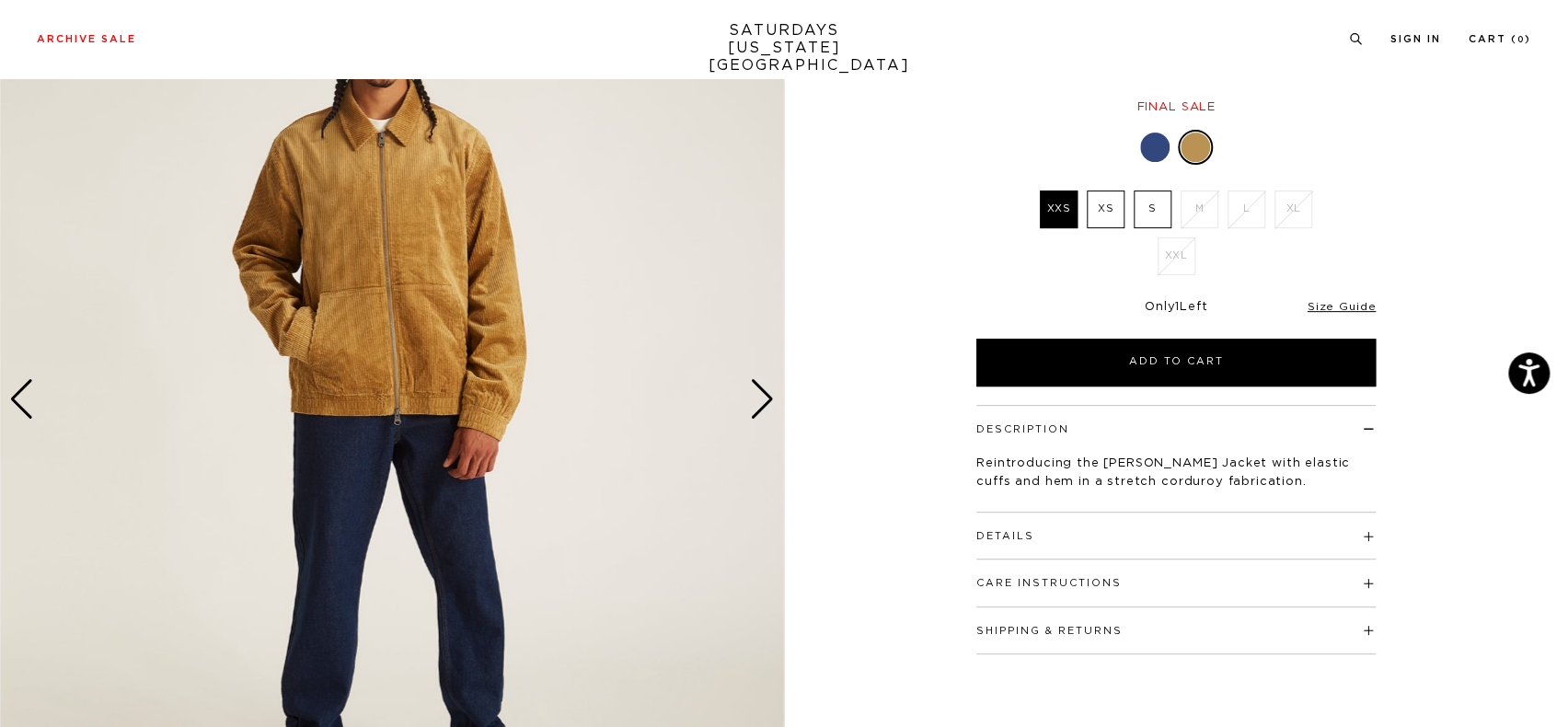
click at [757, 393] on div "Next slide" at bounding box center [762, 399] width 25 height 40
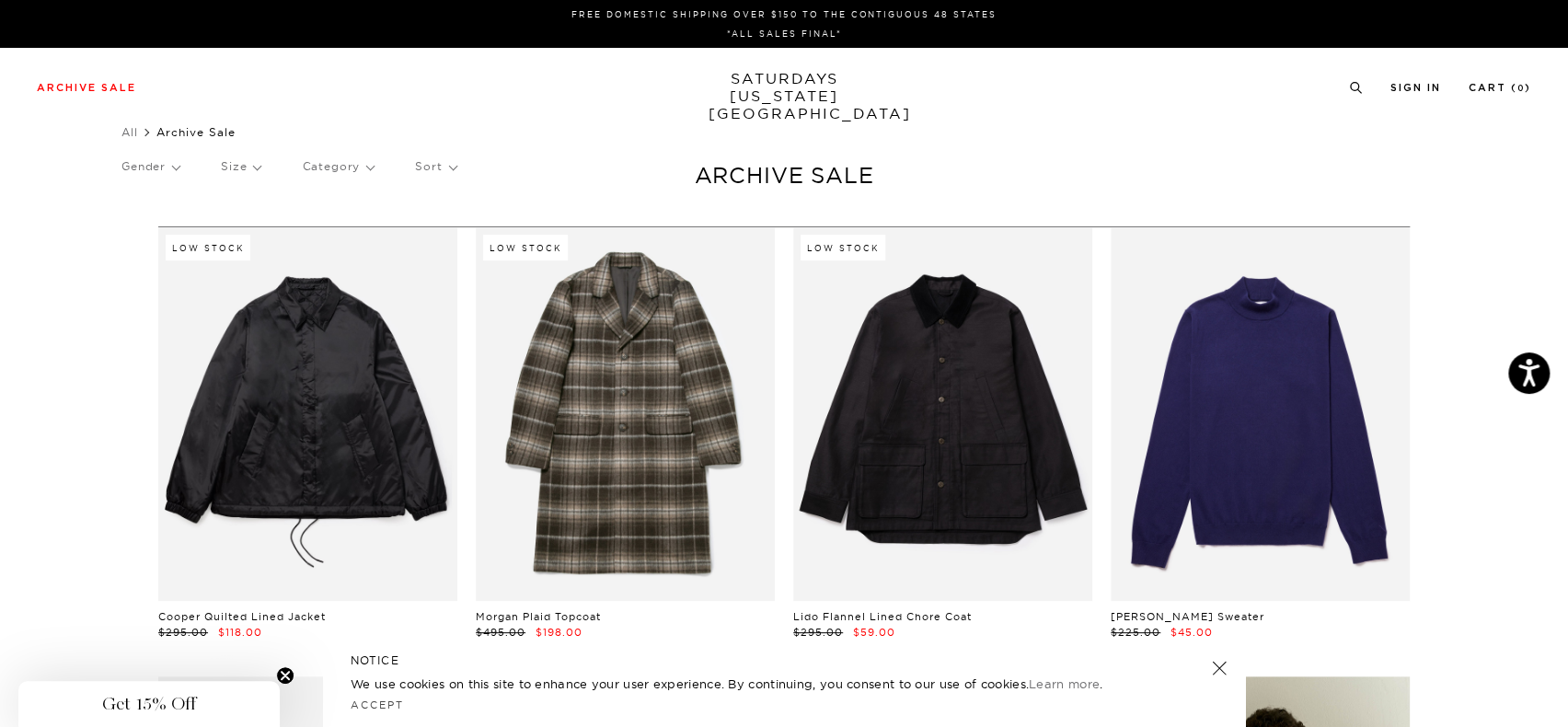
click at [819, 80] on link "SATURDAYS NEW YORK CITY" at bounding box center [784, 96] width 152 height 52
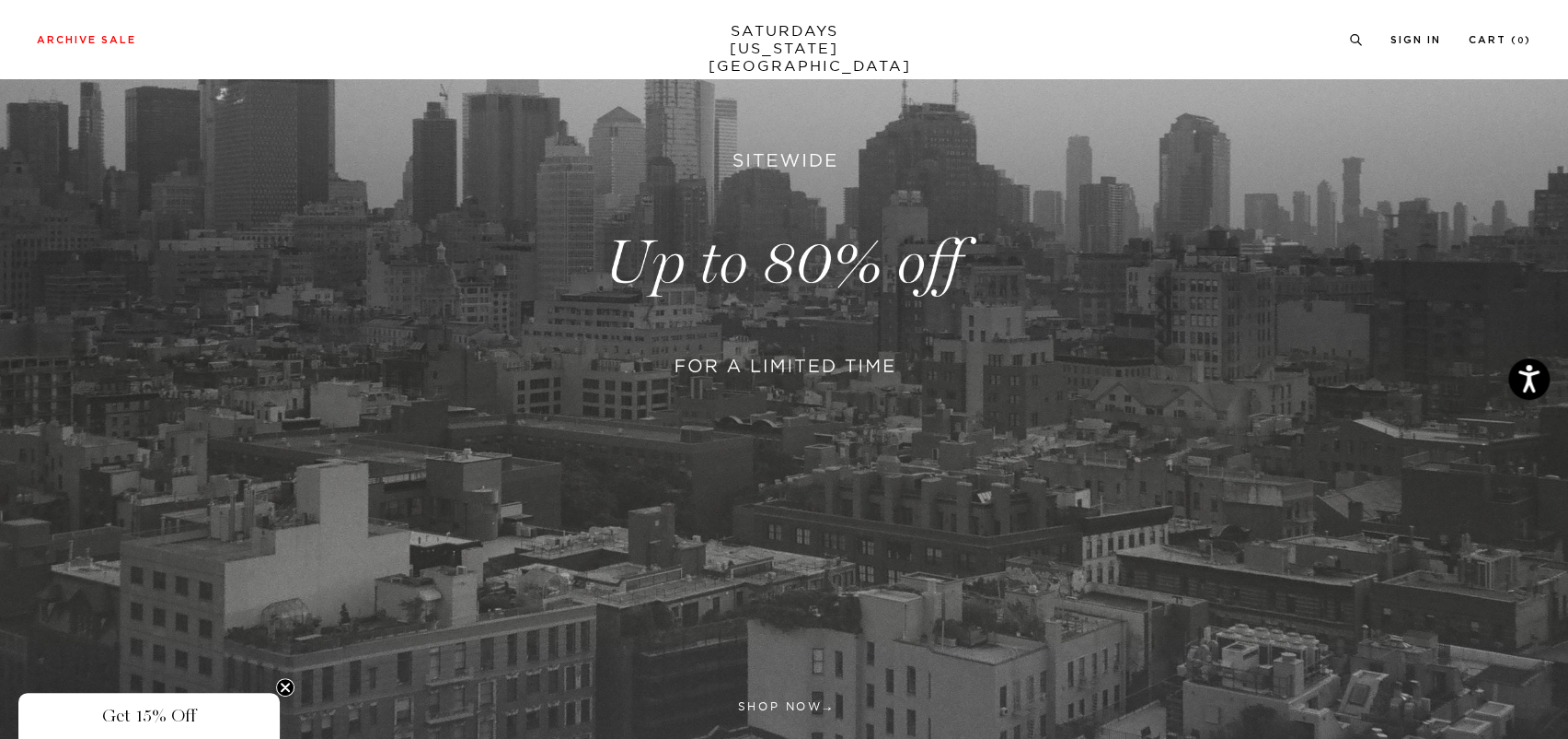
scroll to position [669, 0]
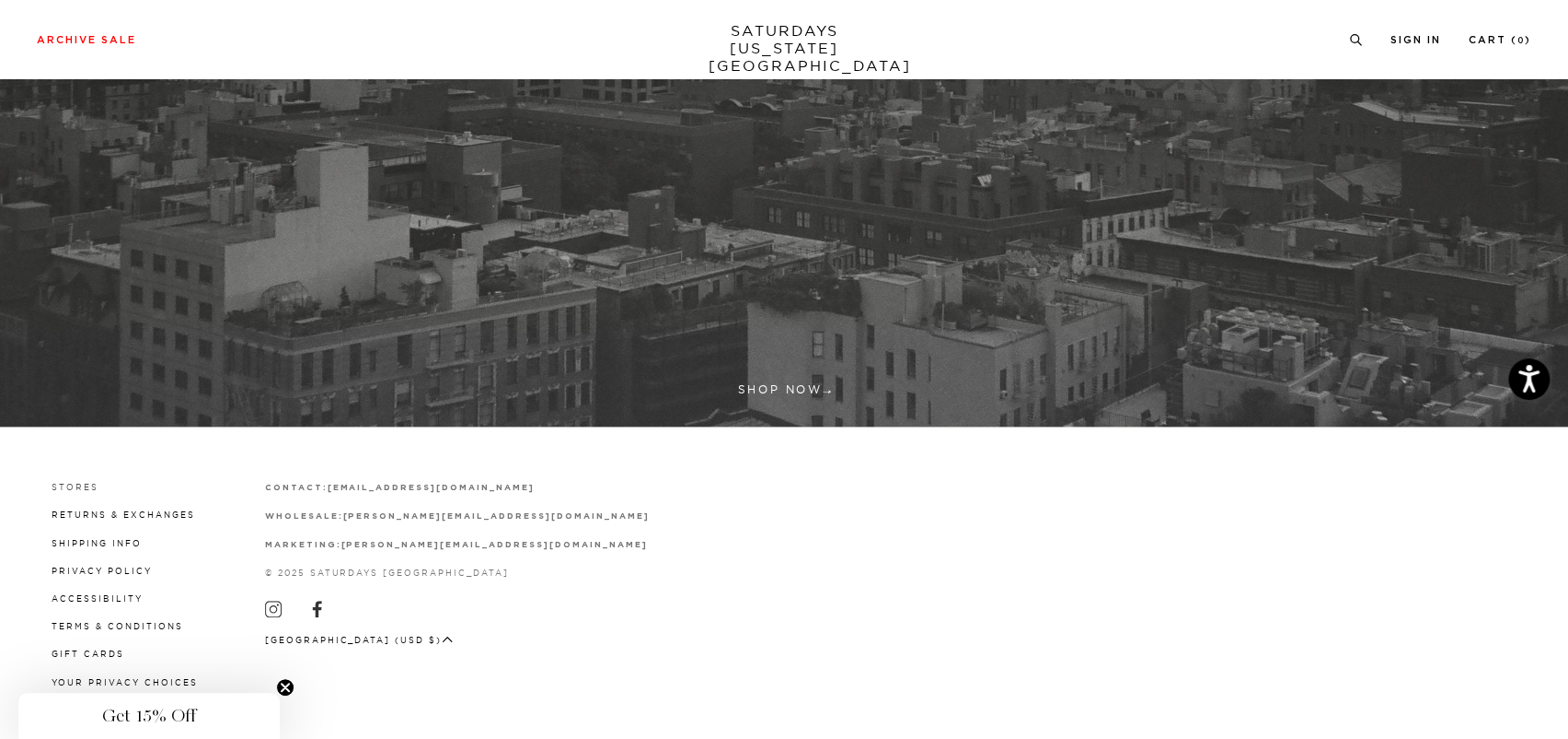
click at [77, 482] on link "Stores" at bounding box center [75, 487] width 47 height 10
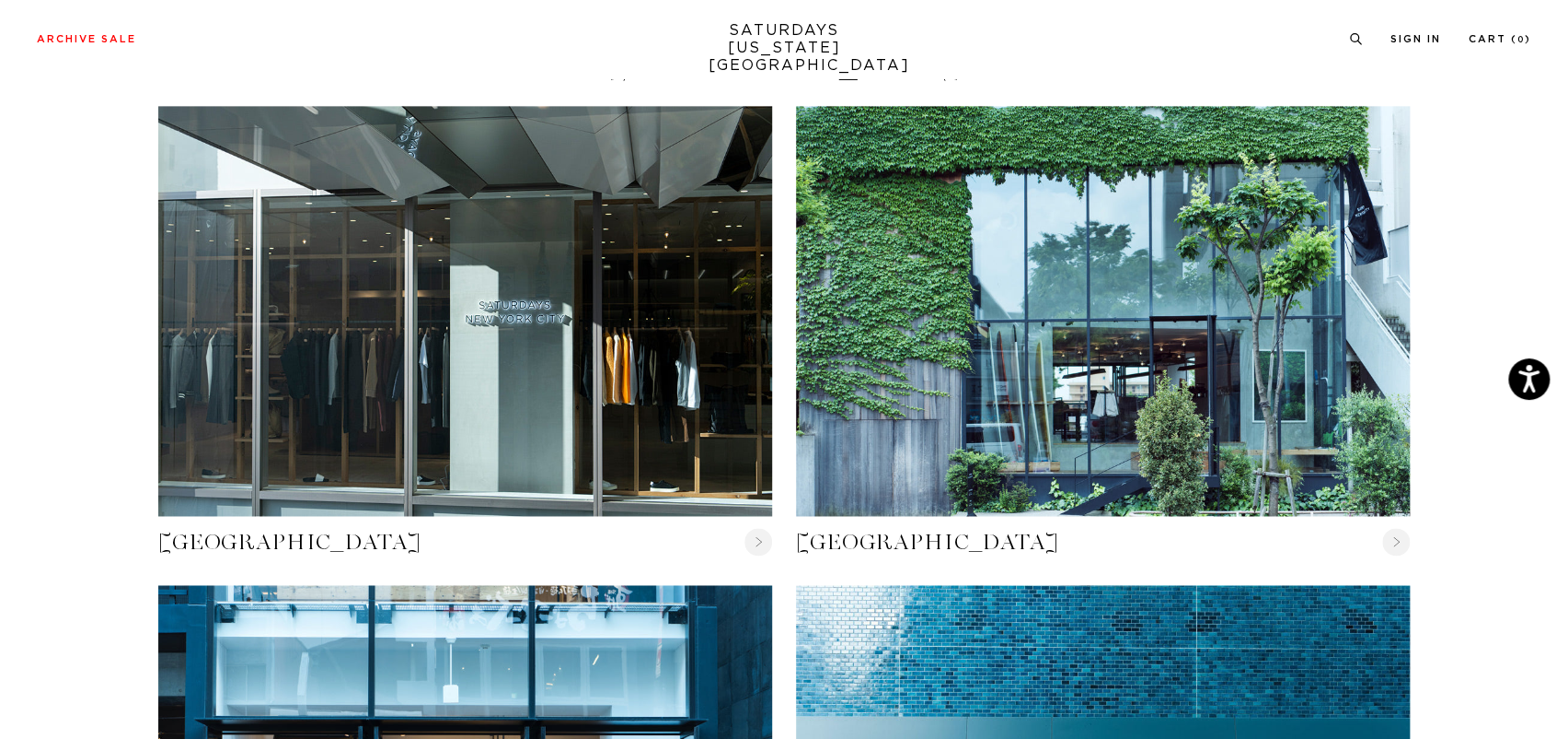
scroll to position [1289, 0]
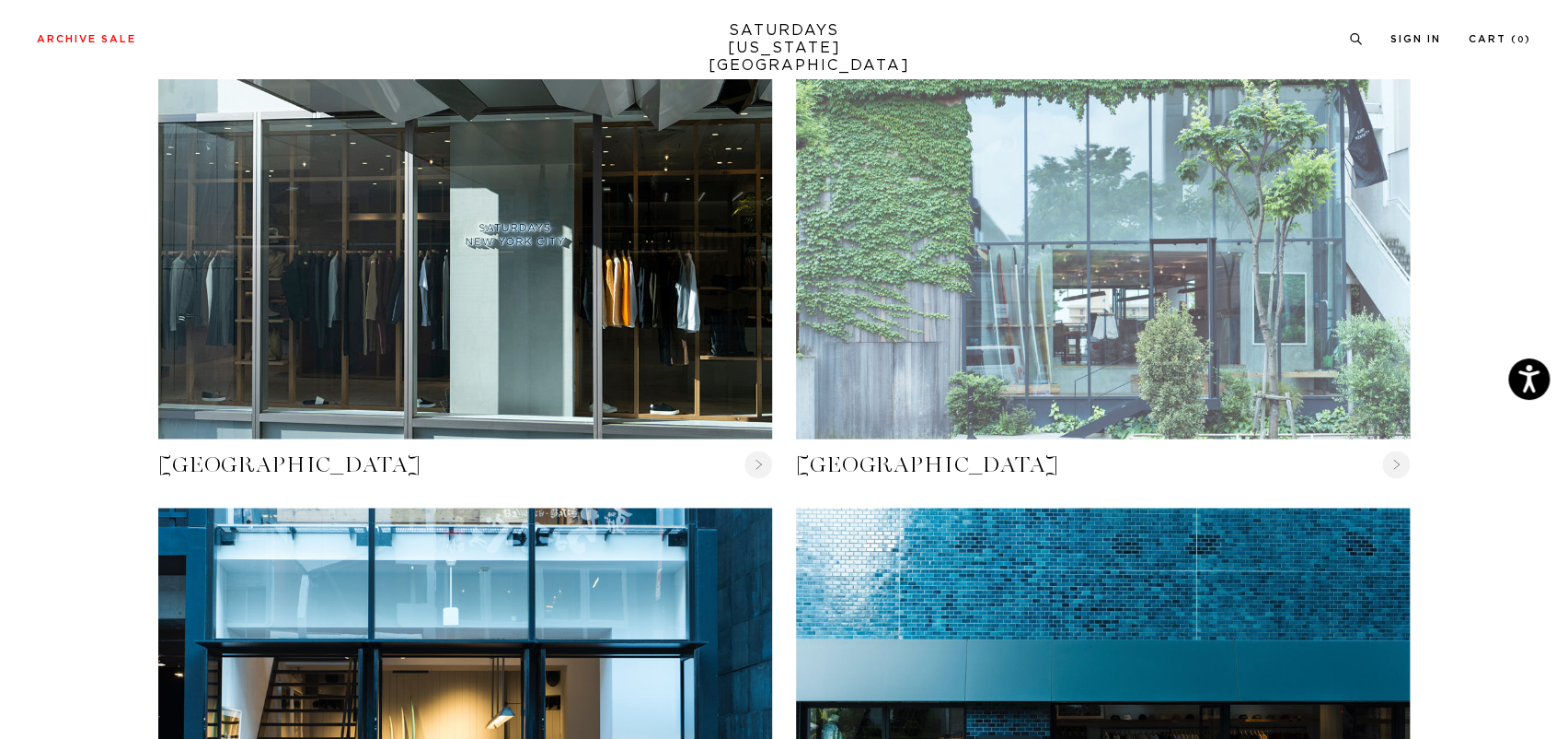
click at [1042, 372] on link "Tokyo" at bounding box center [1102, 233] width 614 height 410
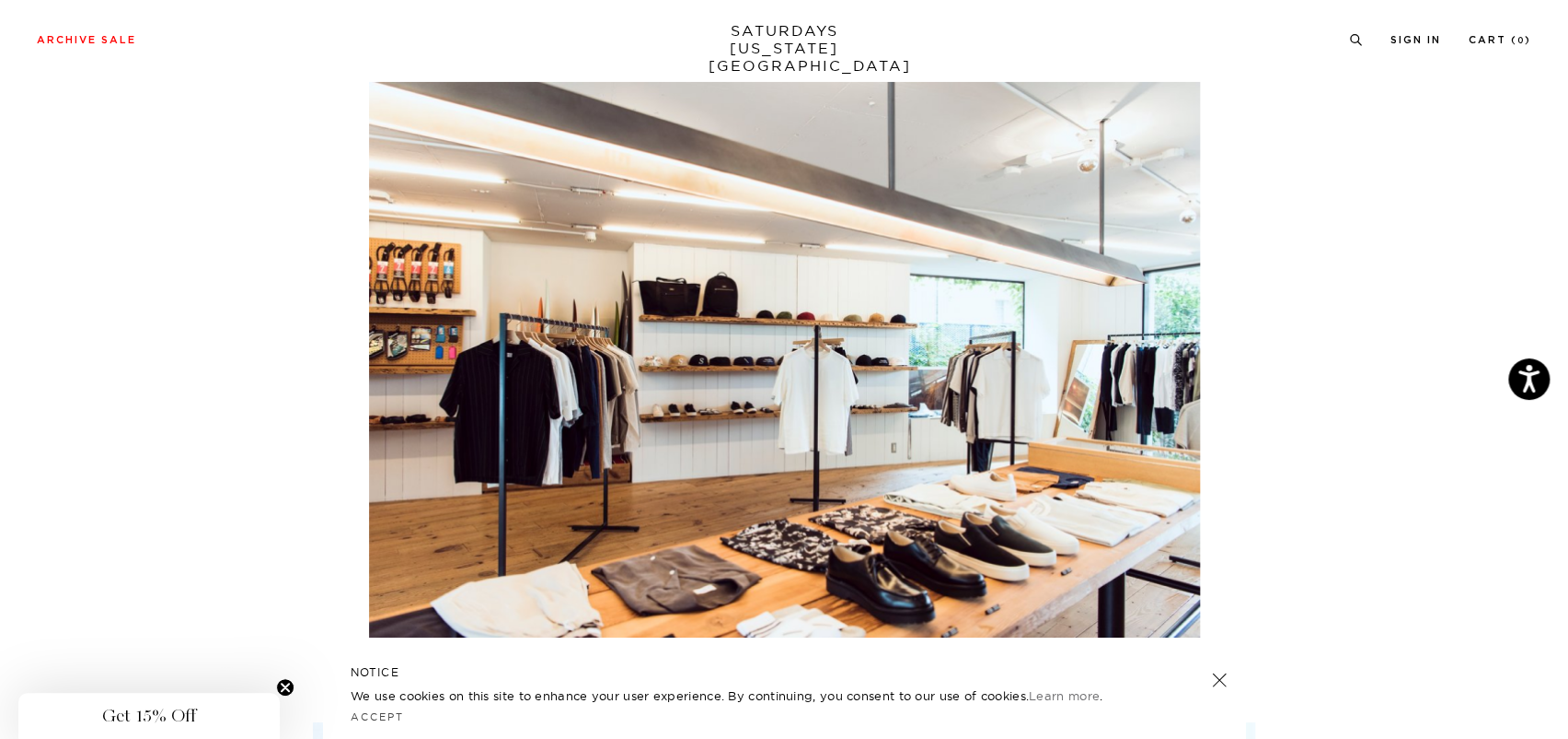
scroll to position [3366, 0]
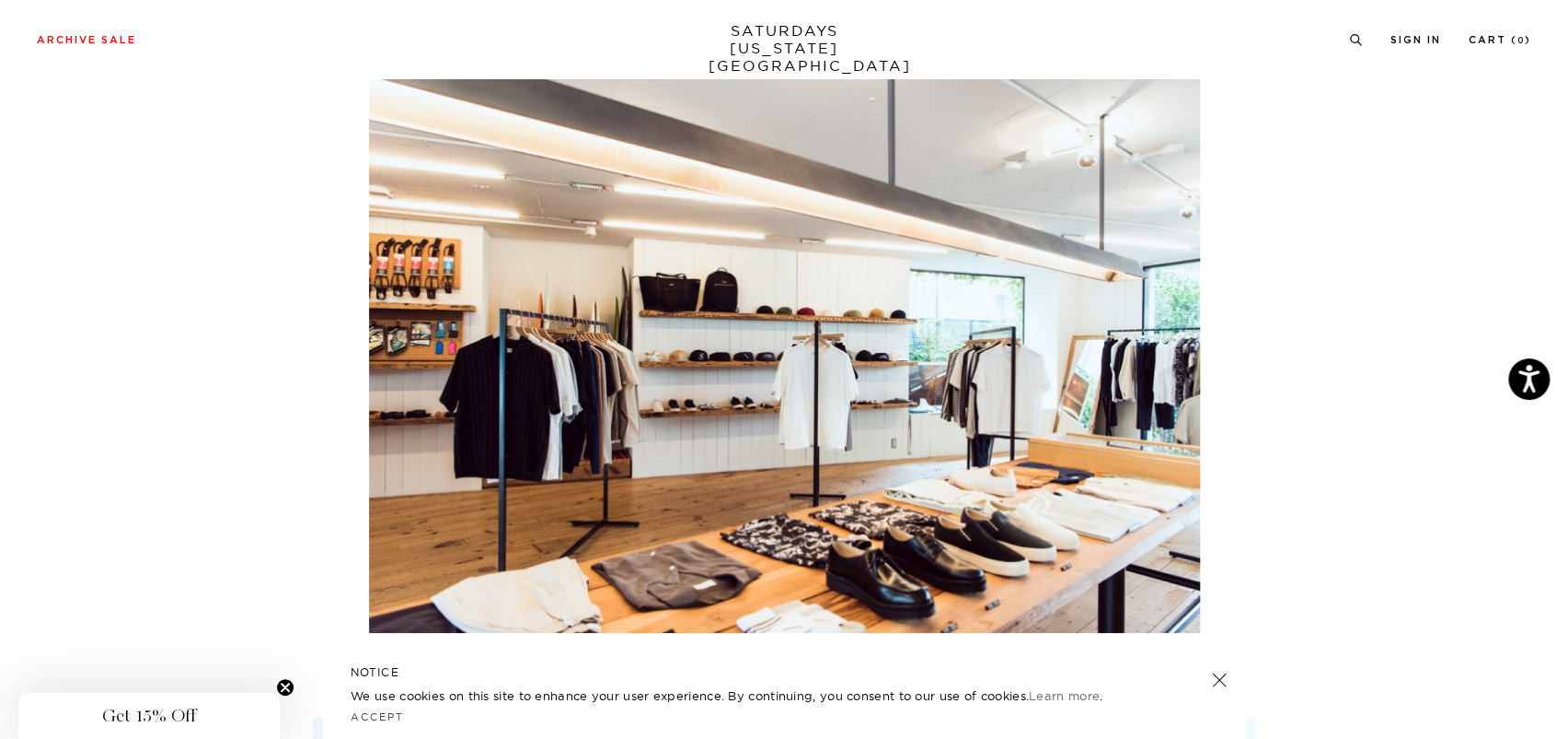
click at [1287, 419] on p at bounding box center [784, 354] width 1272 height 640
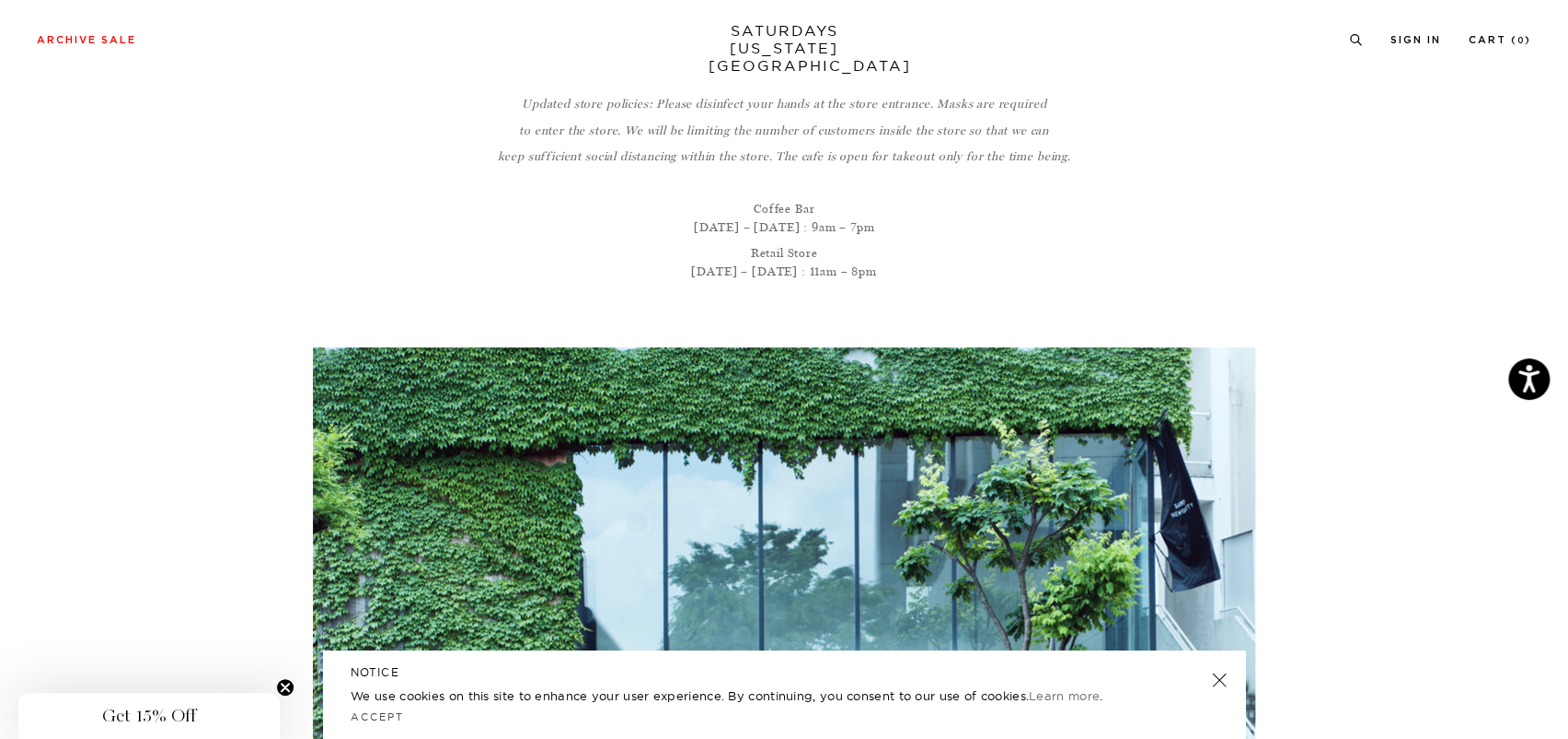
scroll to position [0, 0]
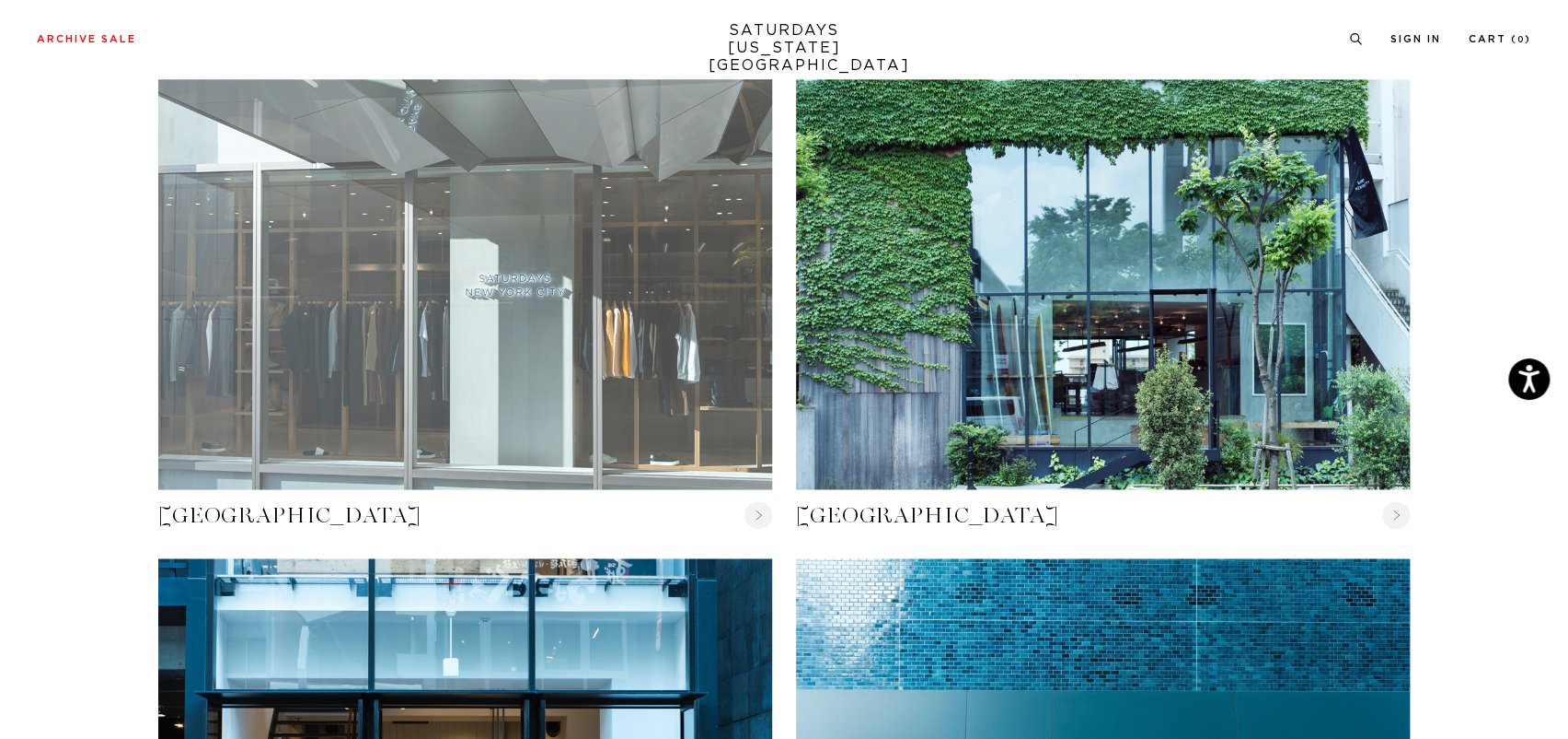
scroll to position [1240, 0]
click at [584, 356] on link "Shibuya Parco" at bounding box center [465, 282] width 614 height 410
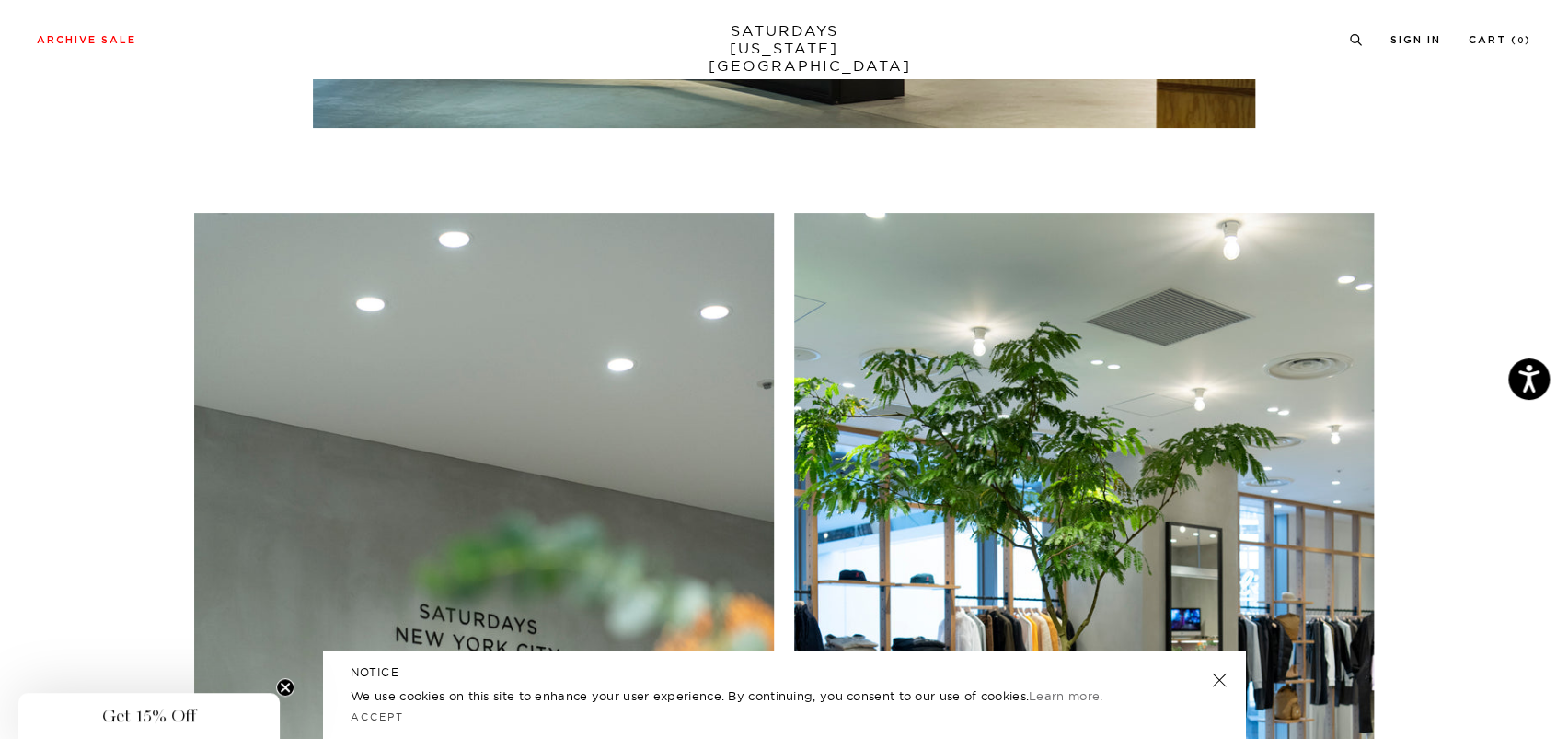
scroll to position [3730, 0]
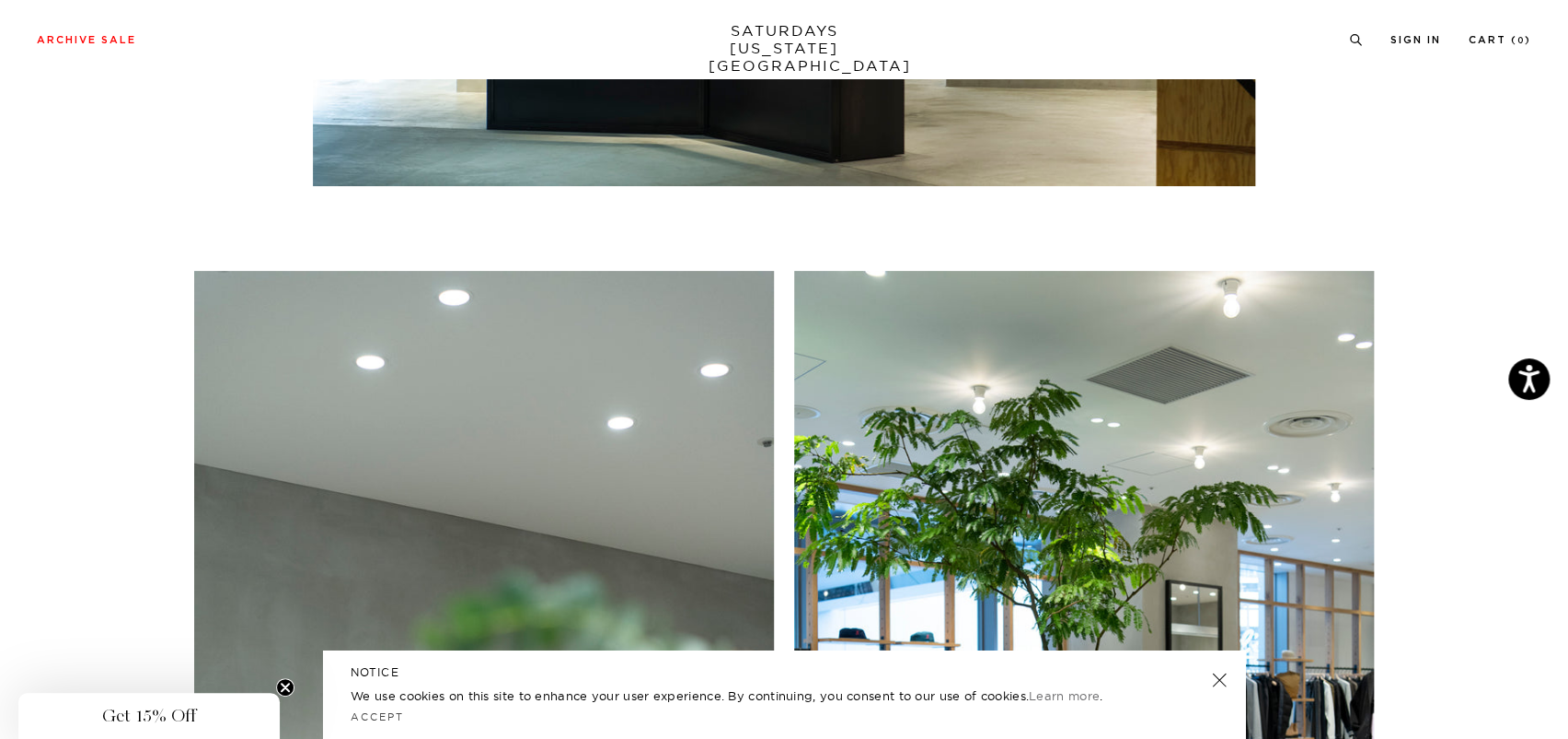
click at [1212, 681] on link at bounding box center [1218, 679] width 25 height 25
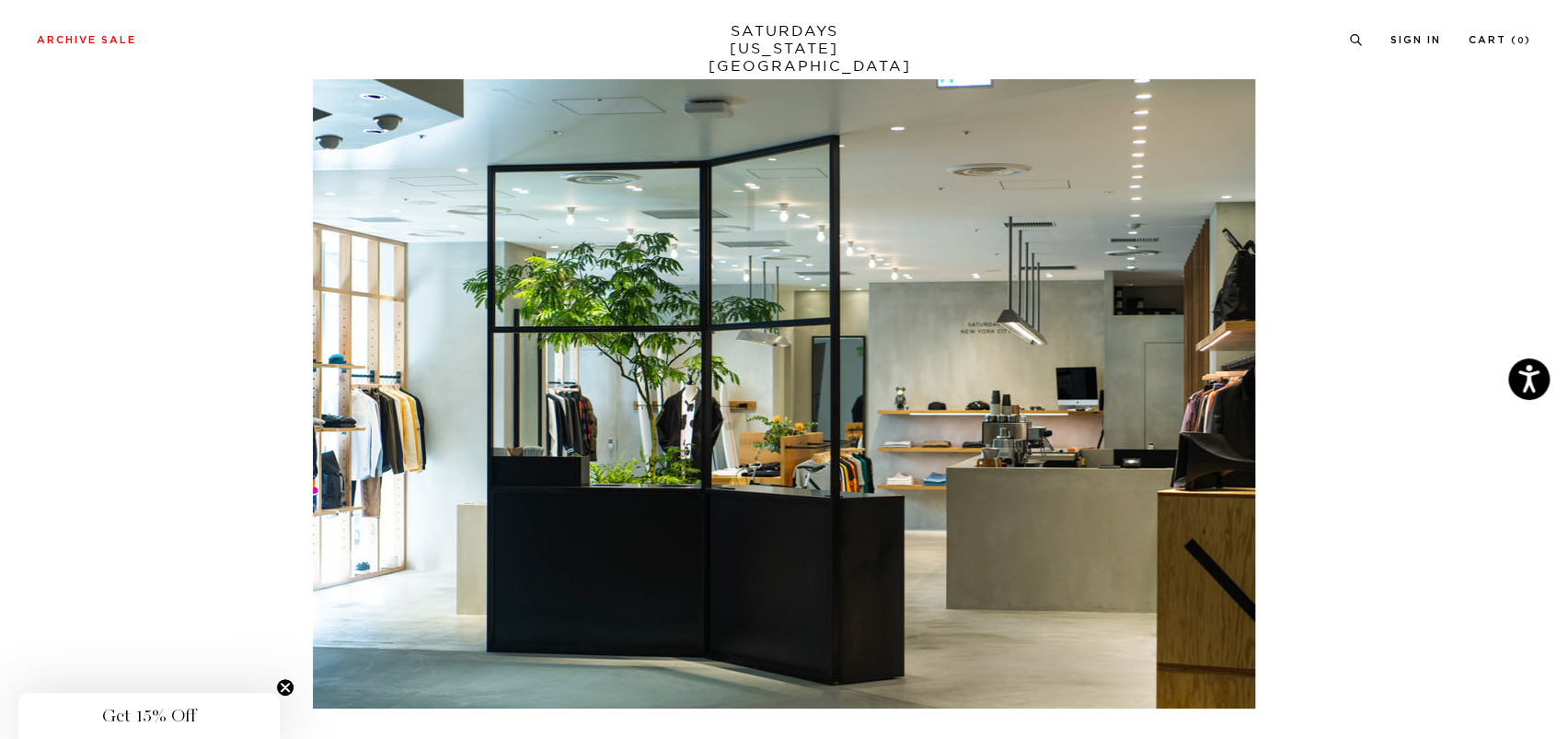
scroll to position [3084, 0]
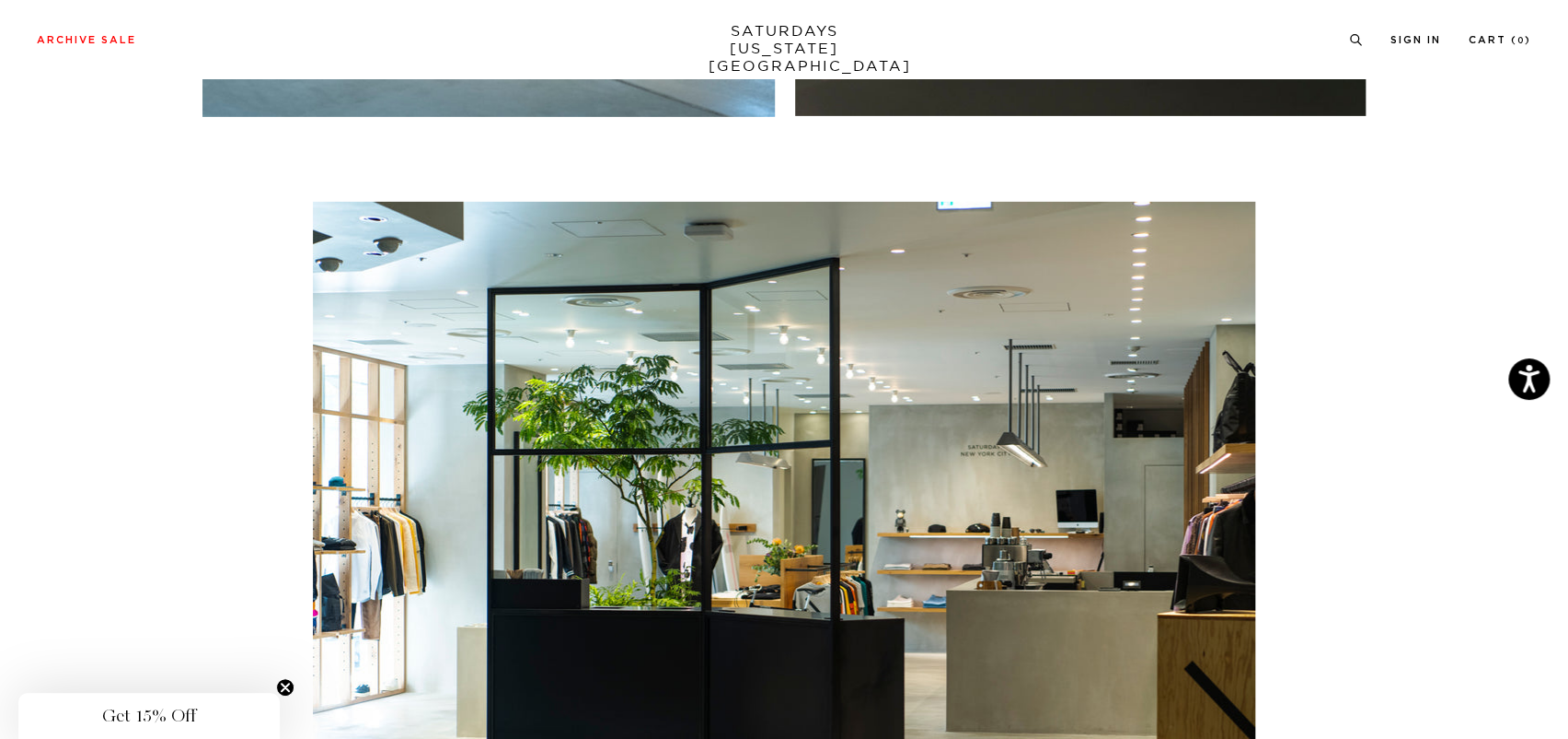
click at [1403, 581] on div at bounding box center [784, 516] width 1251 height 714
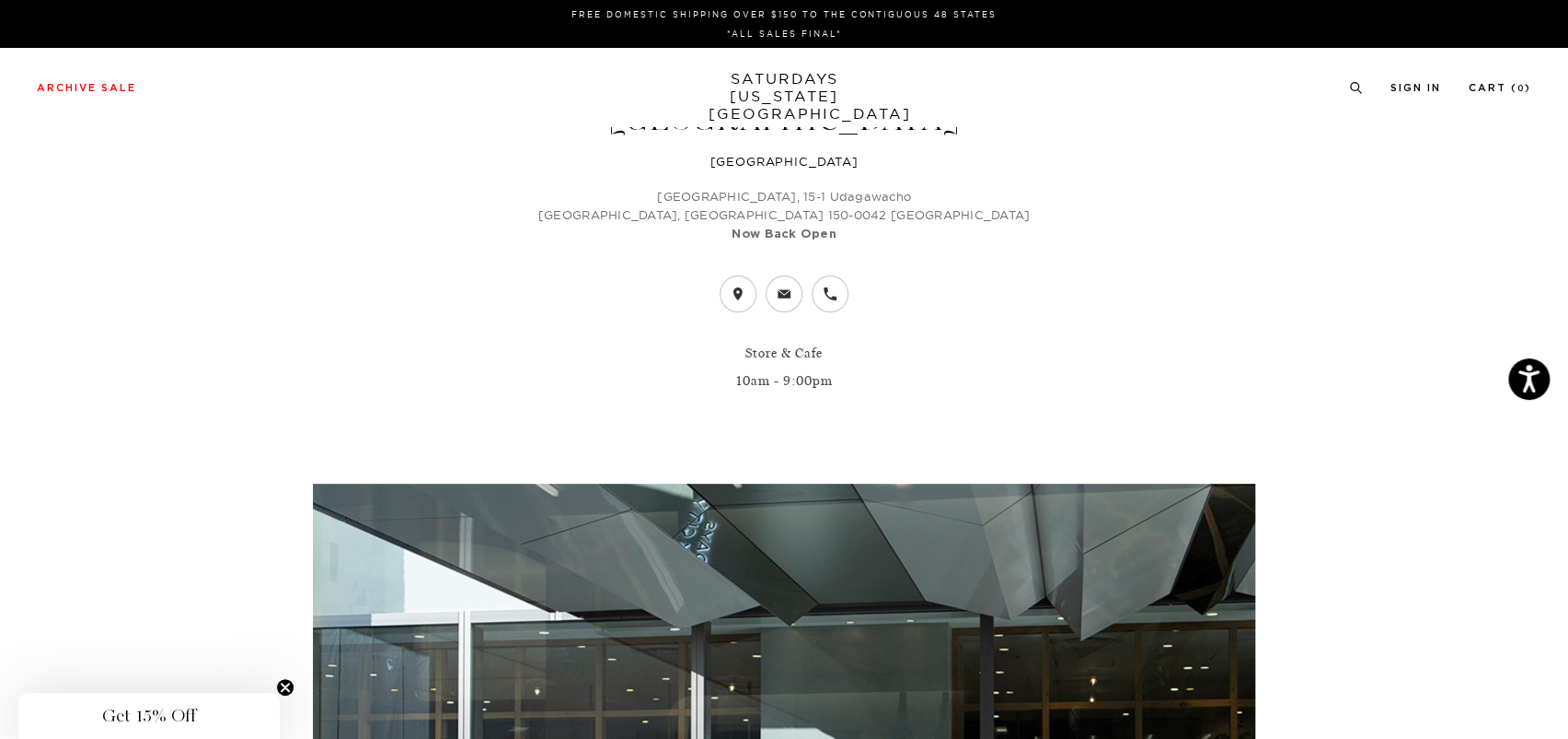
scroll to position [0, 0]
